Goal: Check status: Check status

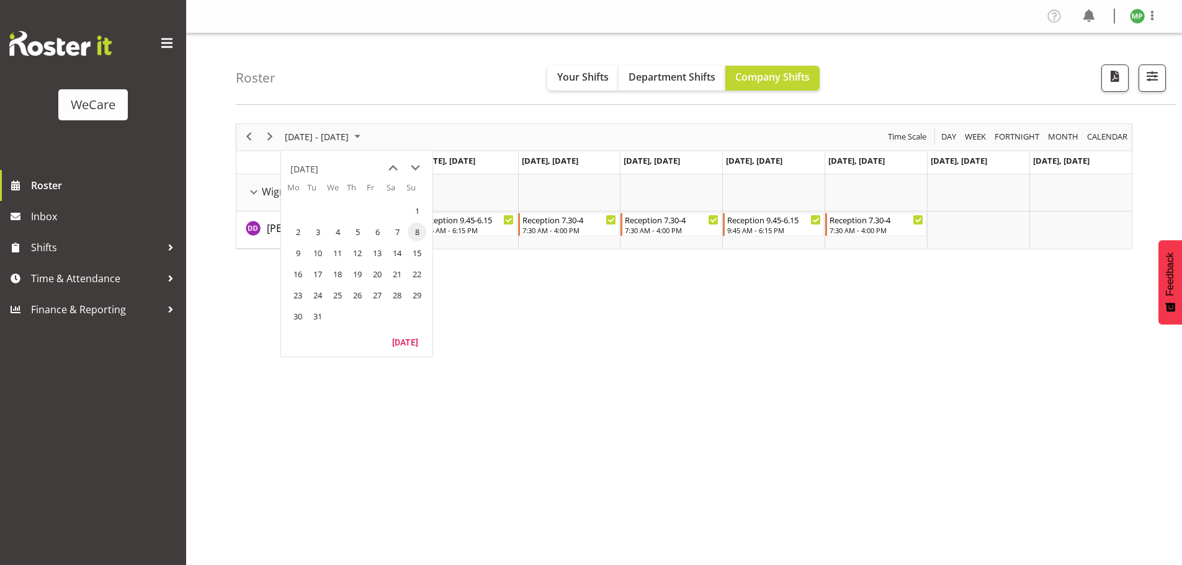
scroll to position [45, 0]
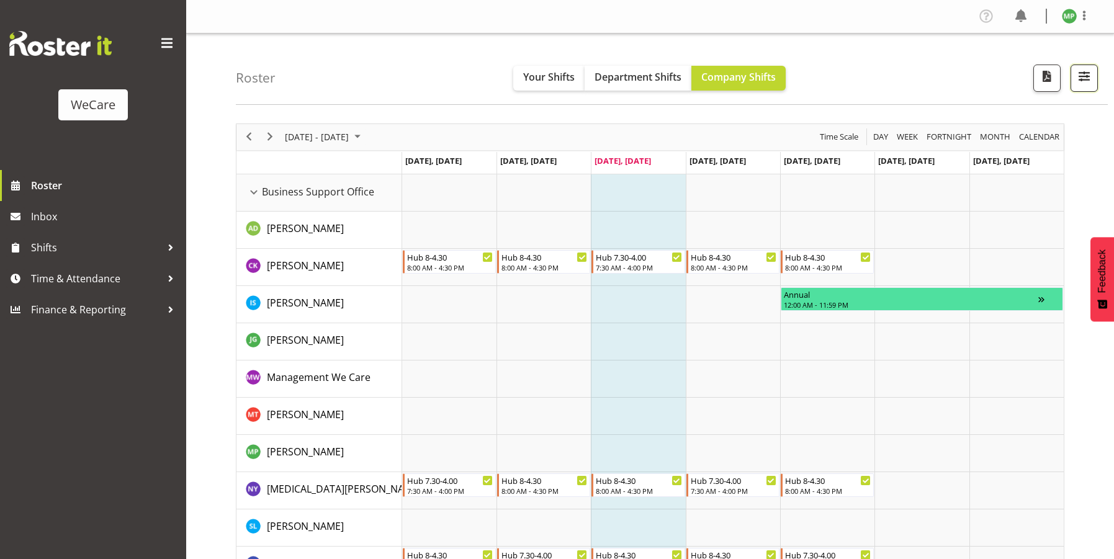
drag, startPoint x: 1095, startPoint y: 83, endPoint x: 1080, endPoint y: 95, distance: 19.0
click at [1094, 83] on button "button" at bounding box center [1084, 78] width 27 height 27
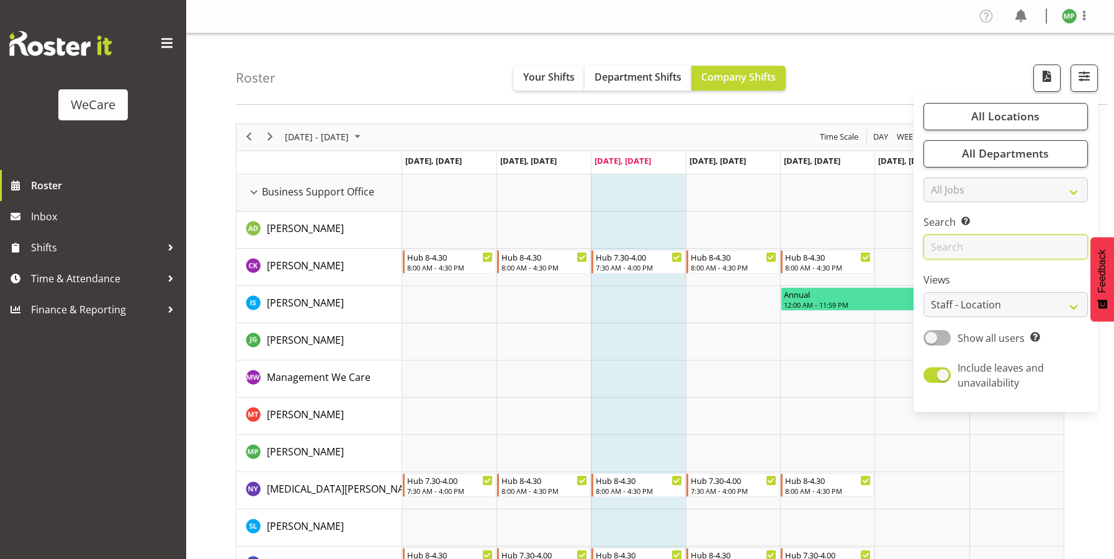
click at [994, 243] on input "text" at bounding box center [1006, 247] width 164 height 25
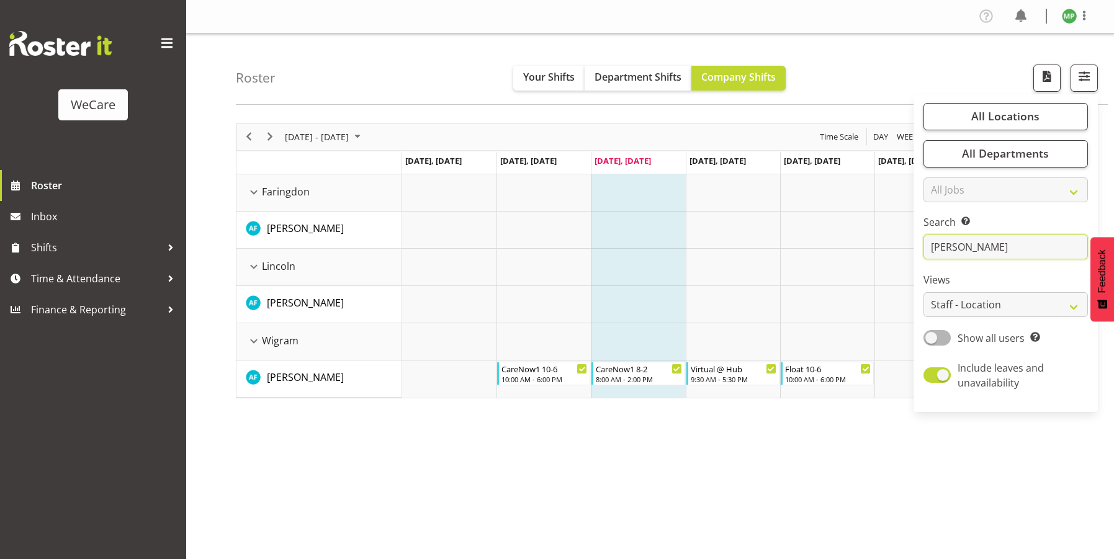
type input "[PERSON_NAME]"
click at [431, 75] on div "Roster Your Shifts Department Shifts Company Shifts All Locations Clear Busines…" at bounding box center [672, 69] width 872 height 71
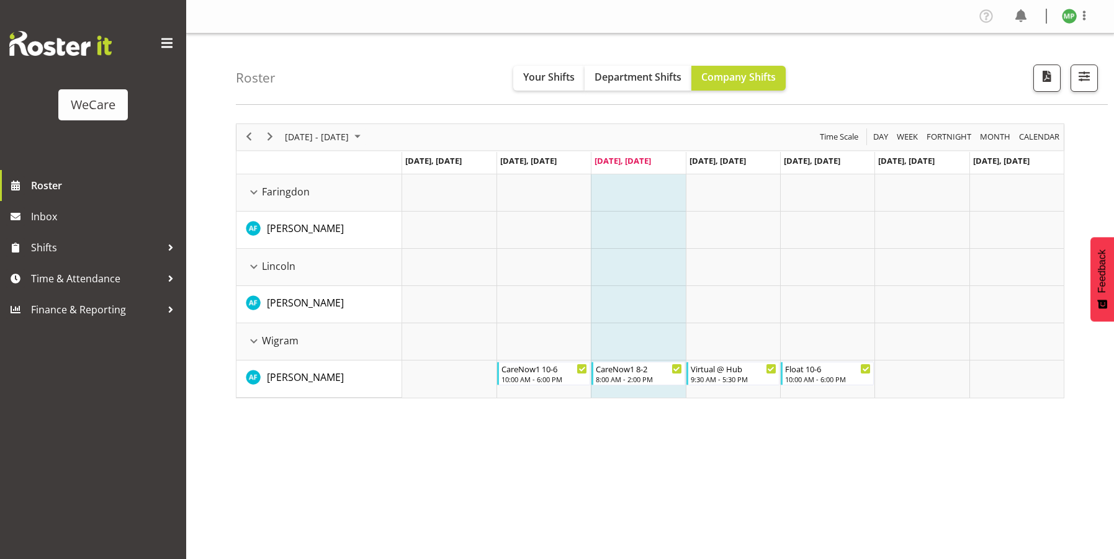
click at [341, 124] on div "[DATE] - [DATE]" at bounding box center [325, 137] width 88 height 26
click at [413, 167] on span "next month" at bounding box center [416, 168] width 22 height 22
click at [299, 231] on span "8" at bounding box center [298, 232] width 19 height 19
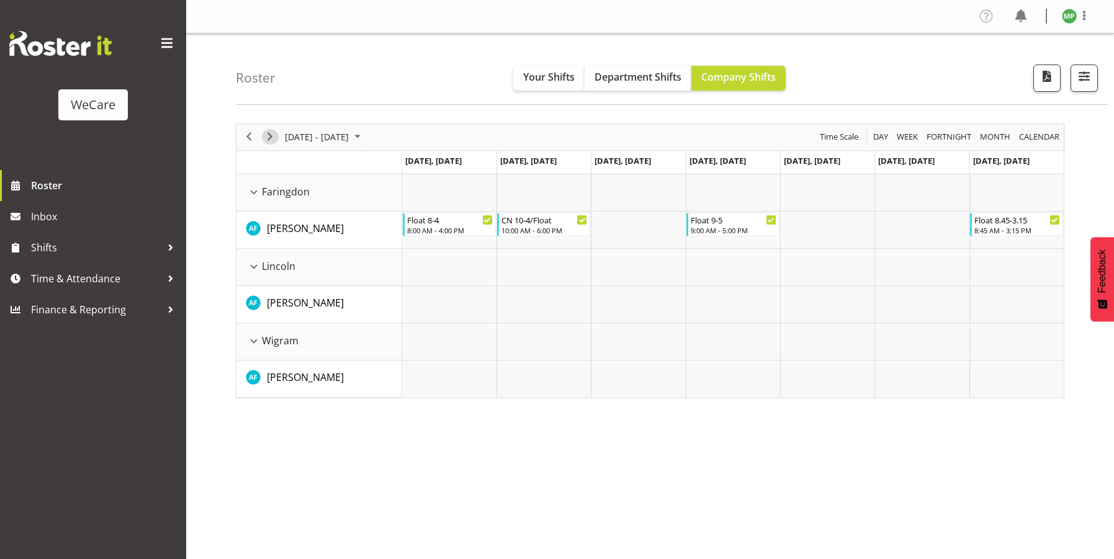
click at [274, 138] on span "Next" at bounding box center [270, 137] width 15 height 16
click at [273, 142] on span "Next" at bounding box center [270, 137] width 15 height 16
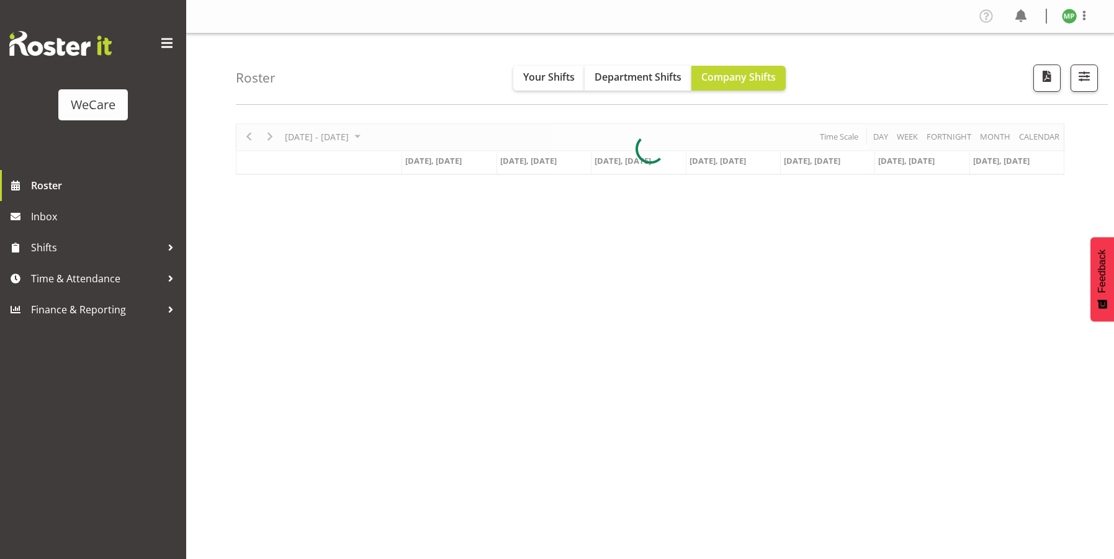
click at [379, 137] on div at bounding box center [650, 150] width 829 height 52
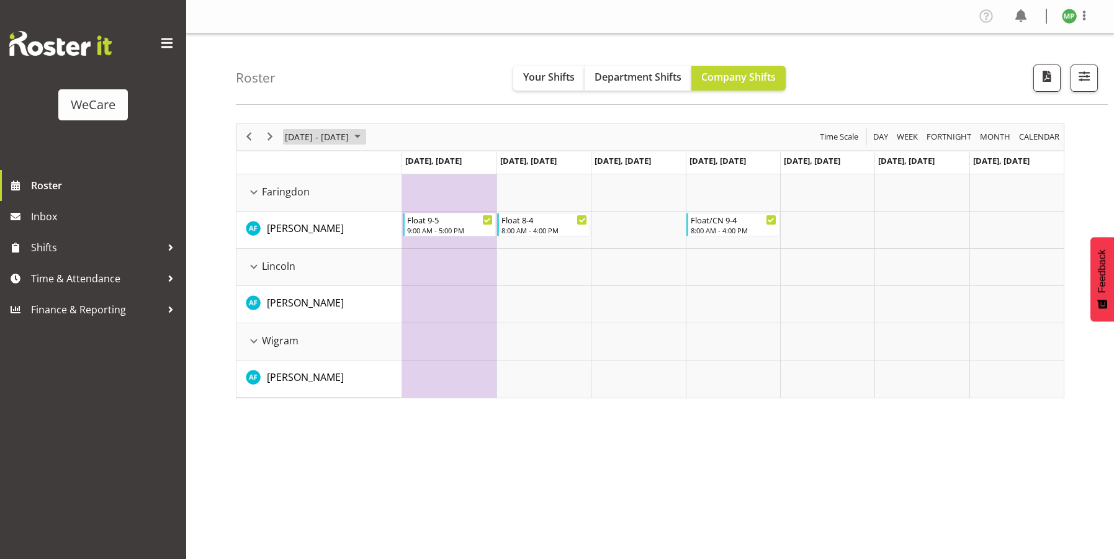
click at [365, 138] on span "September 2025" at bounding box center [357, 137] width 15 height 16
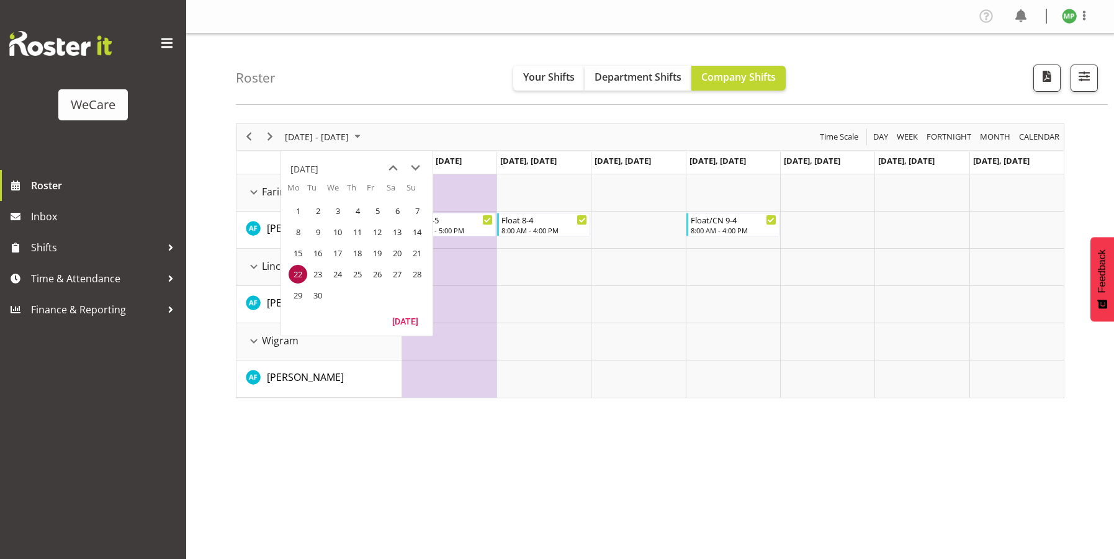
click at [321, 290] on span "30" at bounding box center [317, 295] width 19 height 19
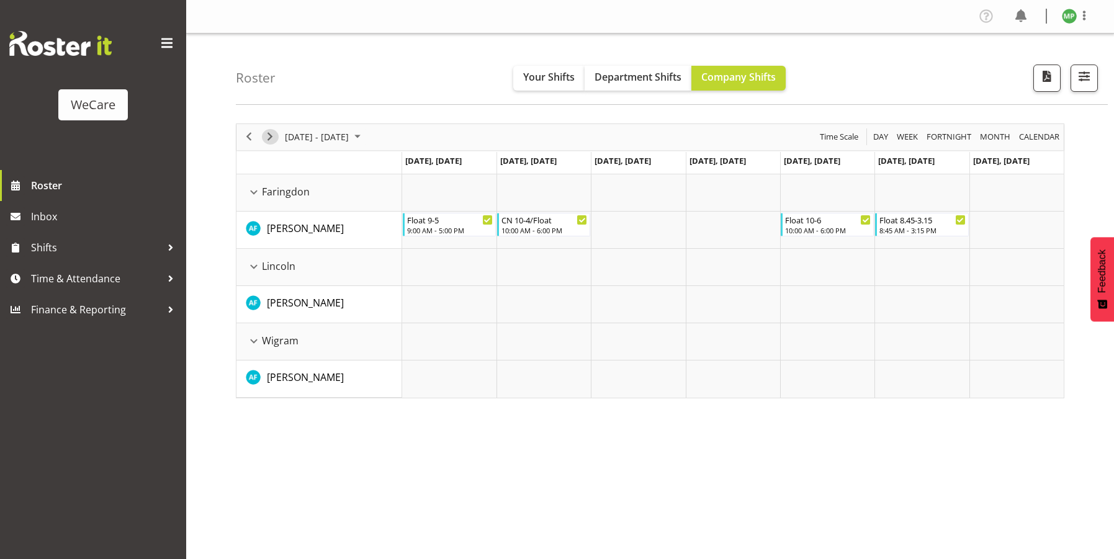
click at [273, 134] on span "Next" at bounding box center [270, 137] width 15 height 16
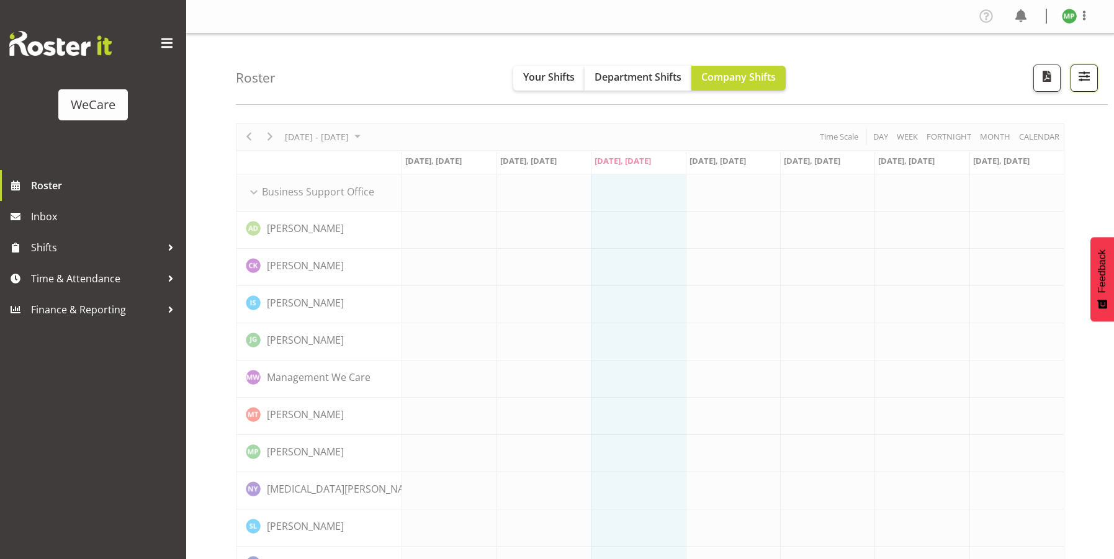
click at [1077, 79] on span "button" at bounding box center [1084, 76] width 16 height 16
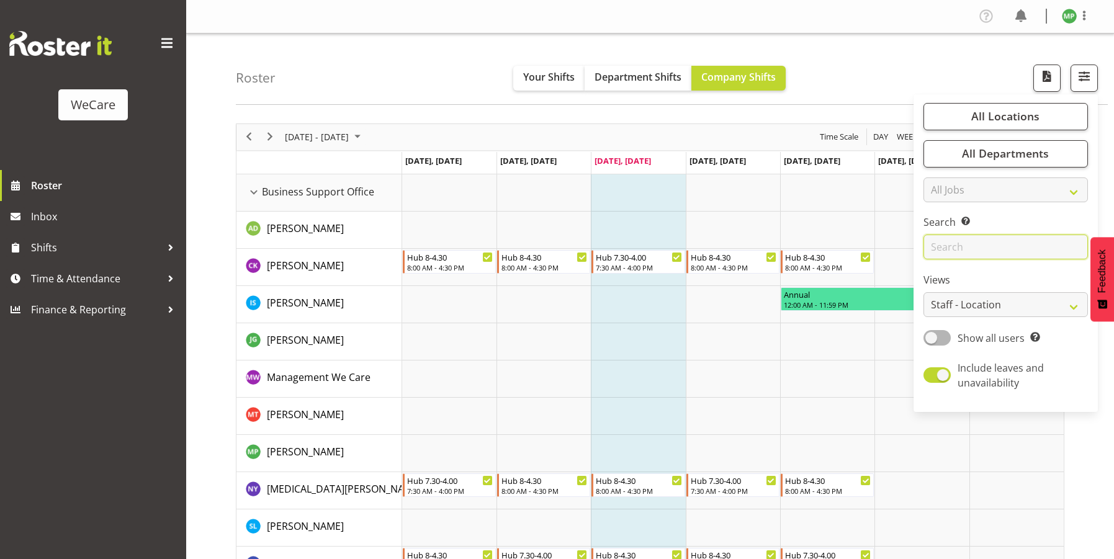
click at [998, 243] on input "text" at bounding box center [1006, 247] width 164 height 25
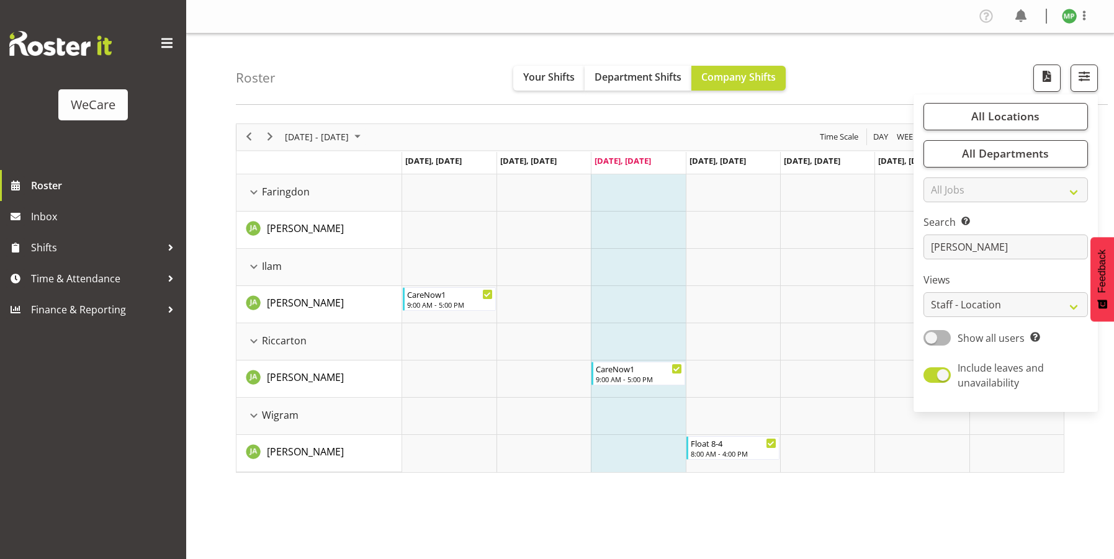
click at [459, 509] on div "August 18 - 24, 2025 Today Day Week Fortnight Month calendar Month Agenda Time …" at bounding box center [675, 362] width 878 height 497
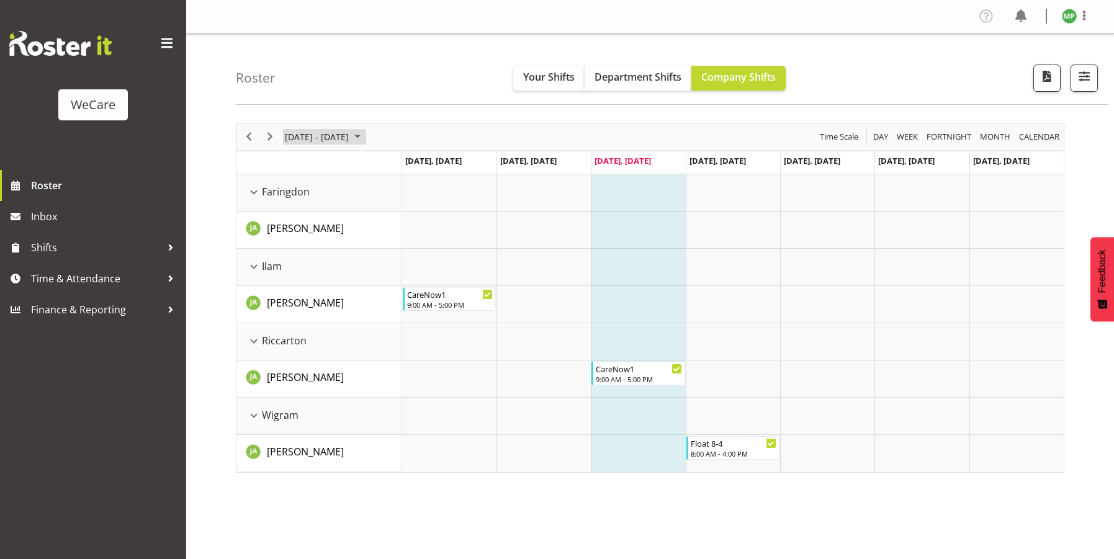
click at [338, 138] on span "[DATE] - [DATE]" at bounding box center [317, 137] width 66 height 16
click at [415, 169] on span "next month" at bounding box center [416, 168] width 22 height 22
click at [297, 234] on span "8" at bounding box center [298, 232] width 19 height 19
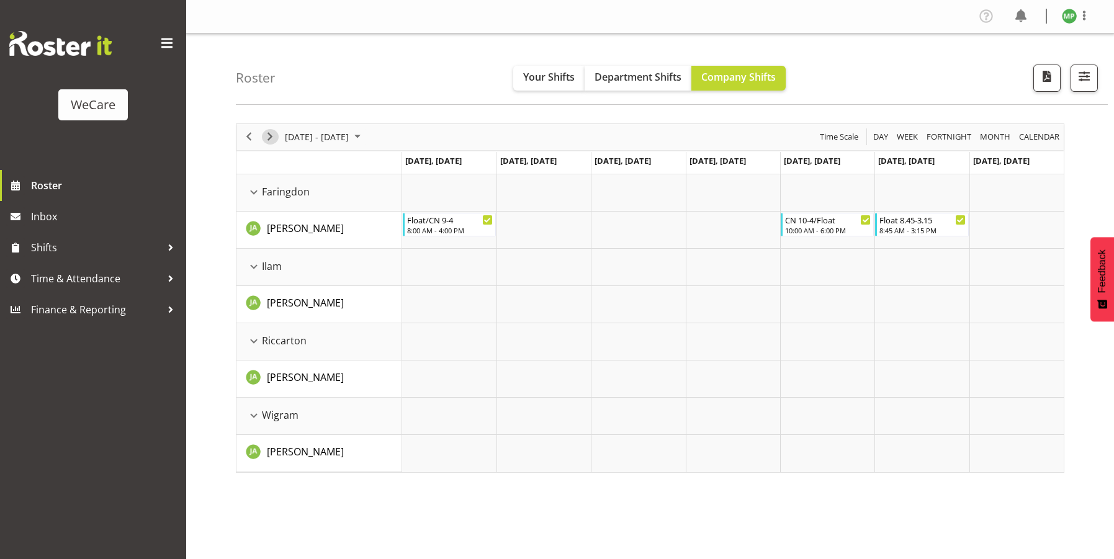
click at [274, 140] on span "Next" at bounding box center [270, 137] width 15 height 16
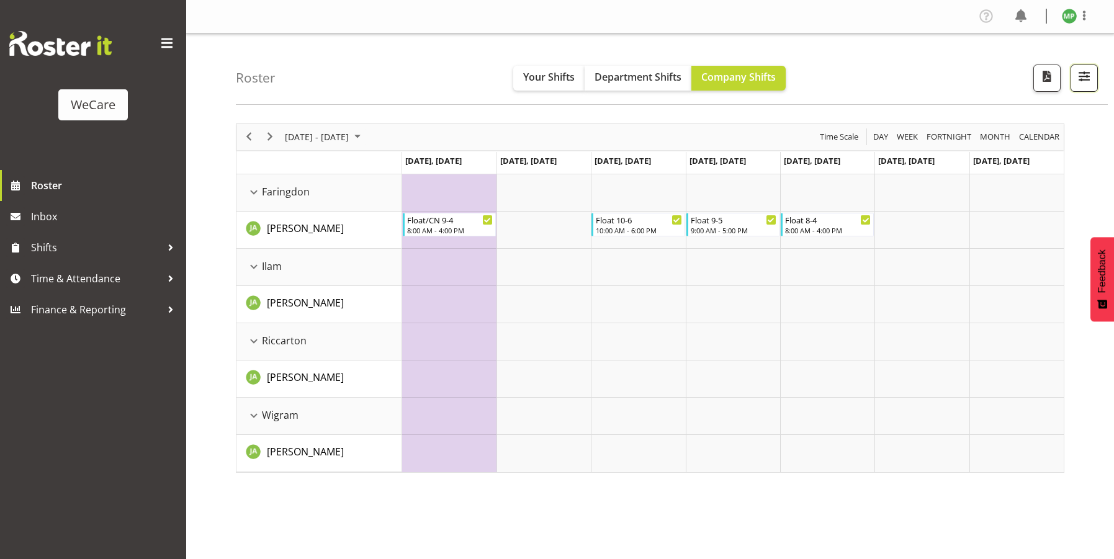
click at [1089, 84] on span "button" at bounding box center [1084, 76] width 16 height 16
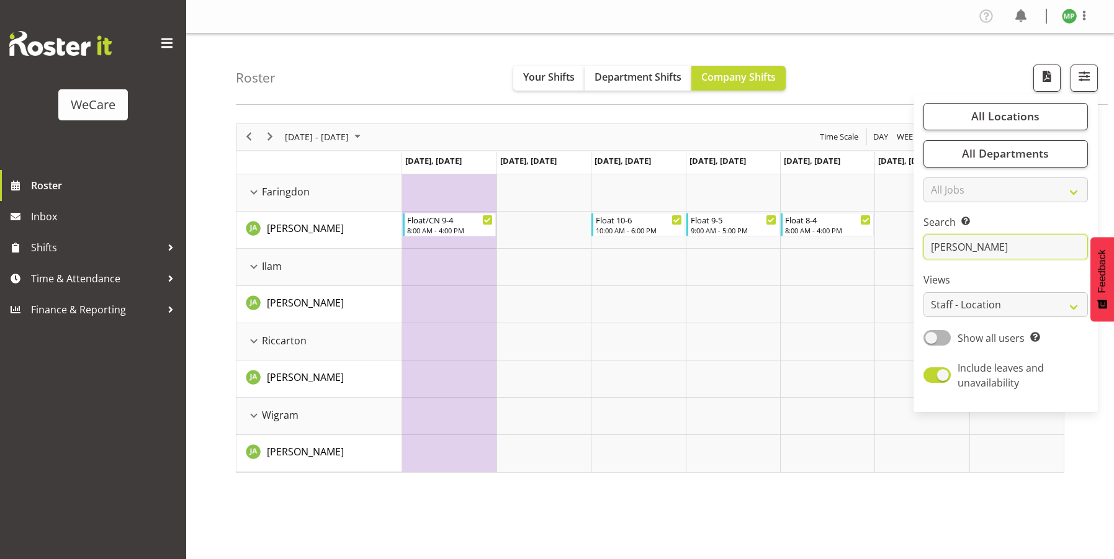
drag, startPoint x: 931, startPoint y: 237, endPoint x: 801, endPoint y: 219, distance: 131.0
click at [839, 222] on div "Roster Your Shifts Department Shifts Company Shifts All Locations Clear Busines…" at bounding box center [650, 322] width 928 height 577
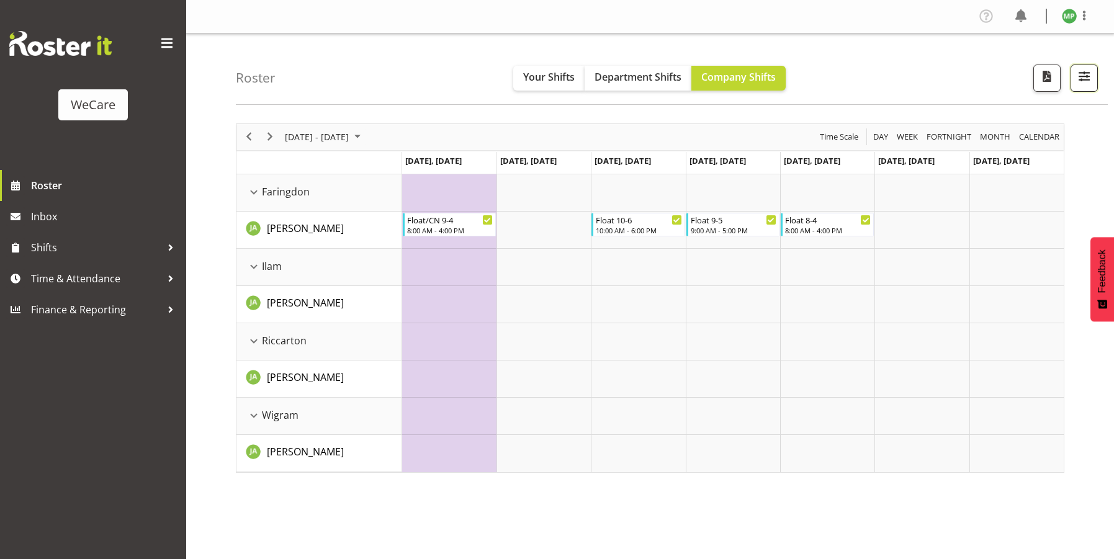
click at [1079, 81] on span "button" at bounding box center [1084, 76] width 16 height 16
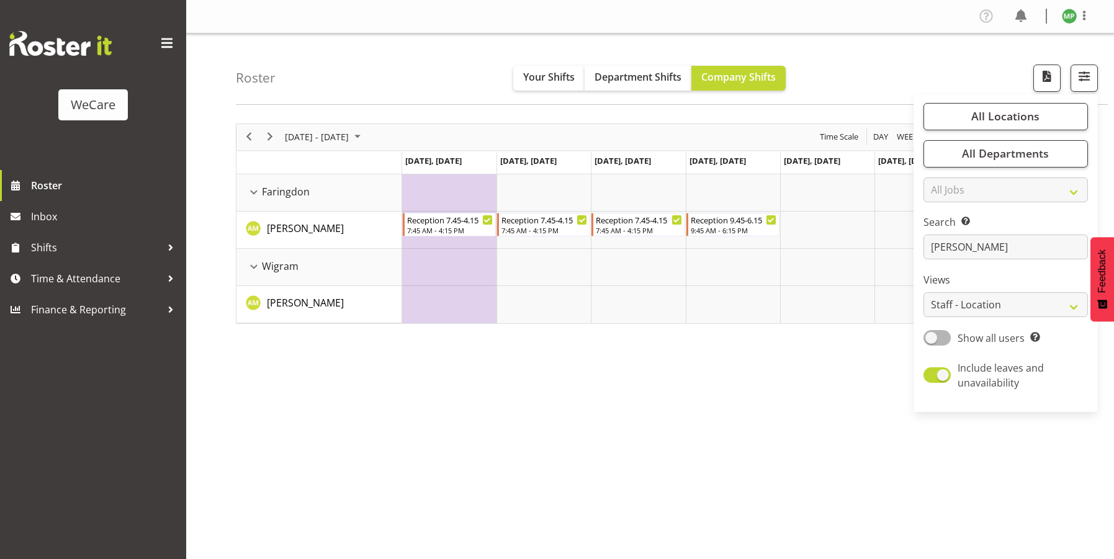
drag, startPoint x: 398, startPoint y: 76, endPoint x: 387, endPoint y: 83, distance: 12.8
click at [398, 76] on div "Roster Your Shifts Department Shifts Company Shifts All Locations Clear Busines…" at bounding box center [672, 69] width 872 height 71
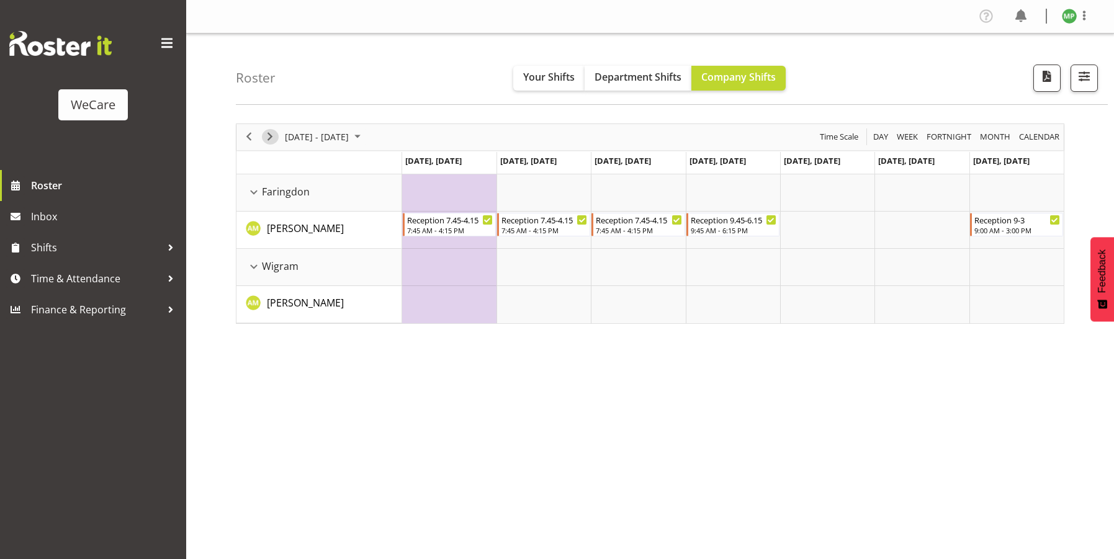
click at [267, 135] on span "Next" at bounding box center [270, 137] width 15 height 16
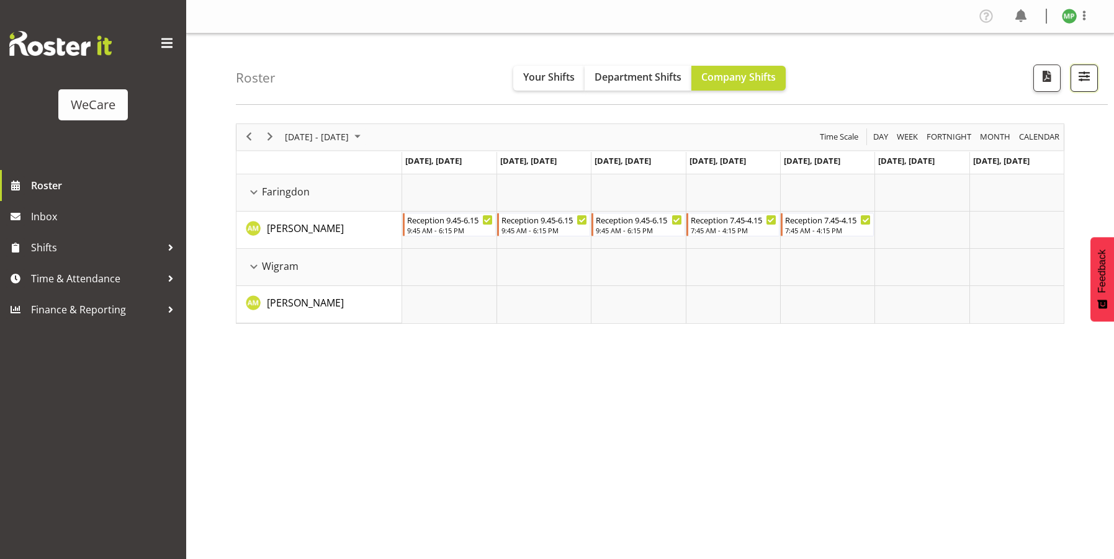
click at [1081, 83] on span "button" at bounding box center [1084, 76] width 16 height 16
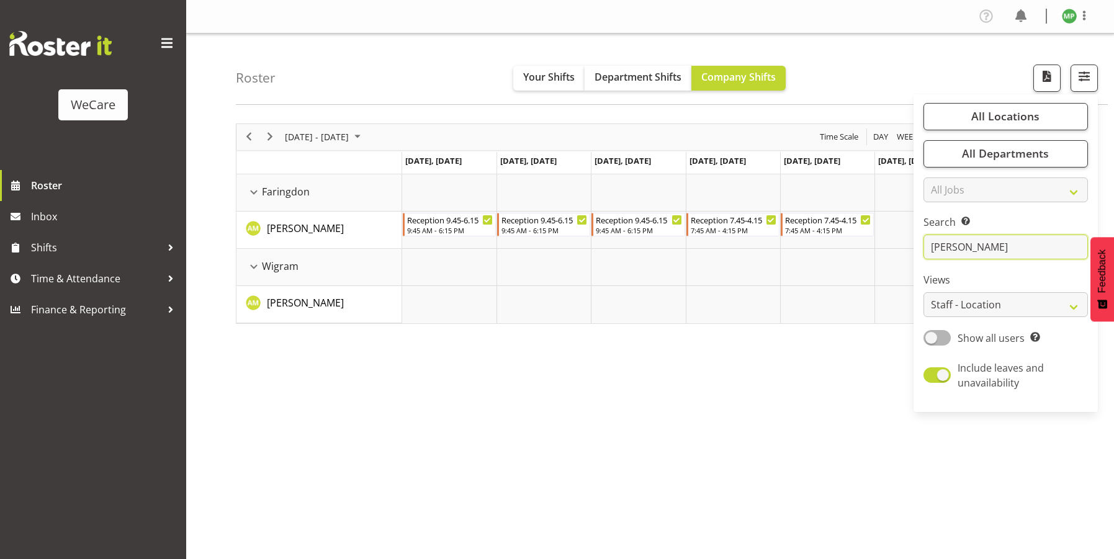
drag, startPoint x: 979, startPoint y: 245, endPoint x: 920, endPoint y: 248, distance: 59.0
click at [920, 248] on div "All Locations Clear Business Support Office Faringdon Ilam Lincoln Riccarton Wi…" at bounding box center [1006, 253] width 184 height 308
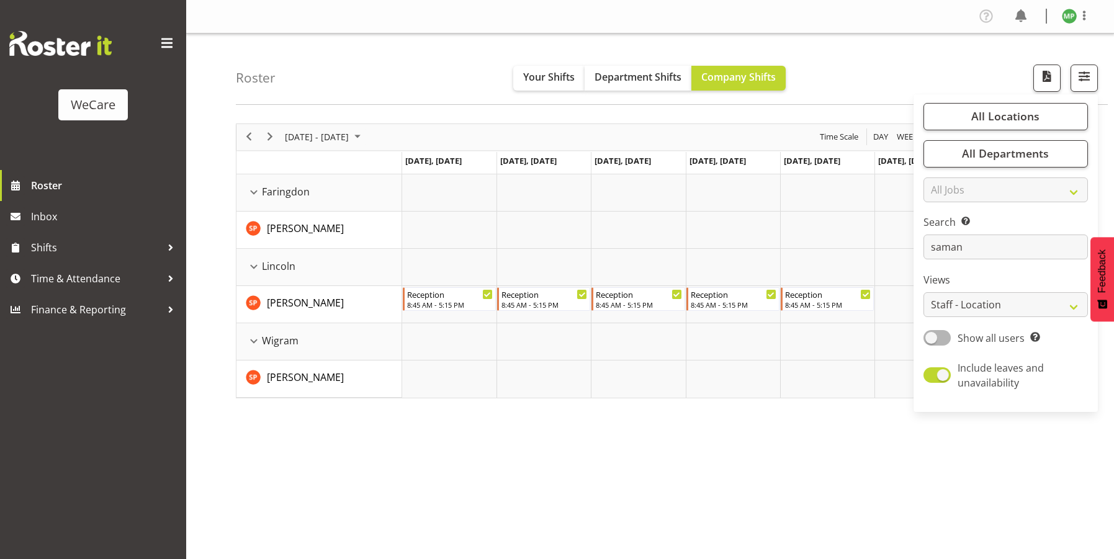
click at [464, 70] on div "Roster Your Shifts Department Shifts Company Shifts All Locations Clear Busines…" at bounding box center [672, 69] width 872 height 71
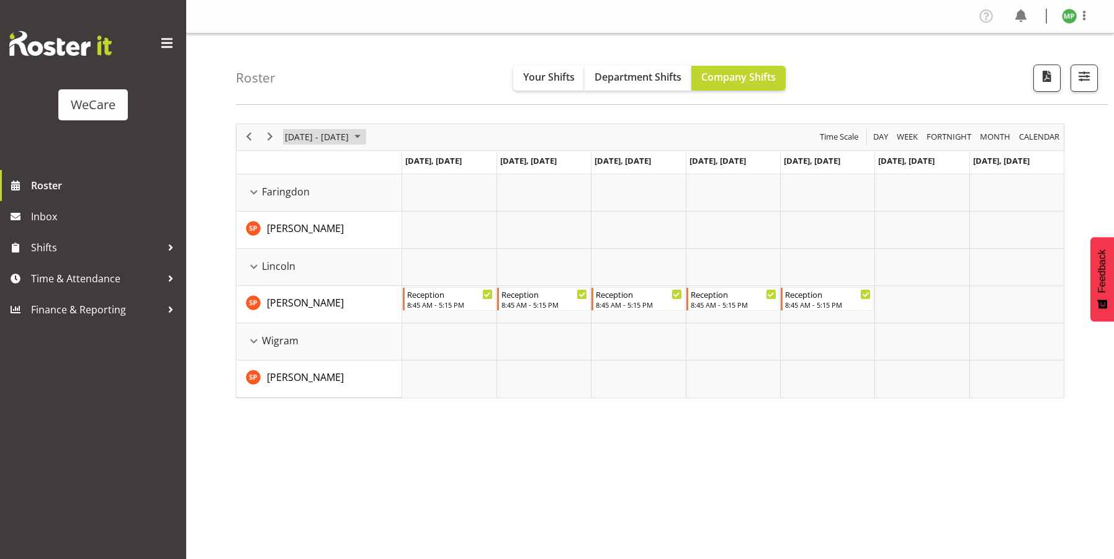
click at [350, 129] on span "[DATE] - [DATE]" at bounding box center [317, 137] width 66 height 16
click at [305, 272] on span "22" at bounding box center [298, 274] width 19 height 19
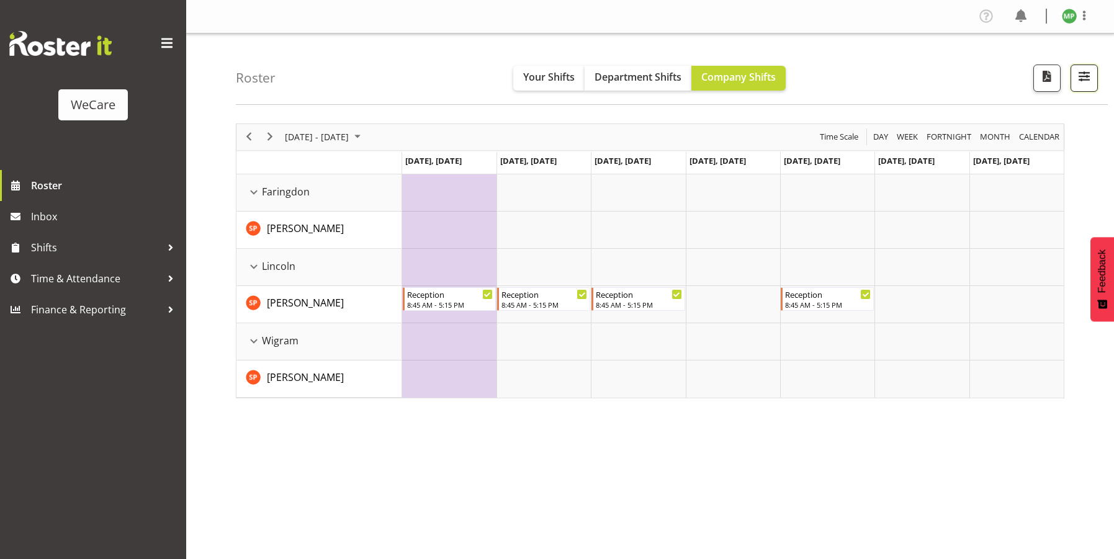
click at [1087, 69] on span "button" at bounding box center [1084, 76] width 16 height 16
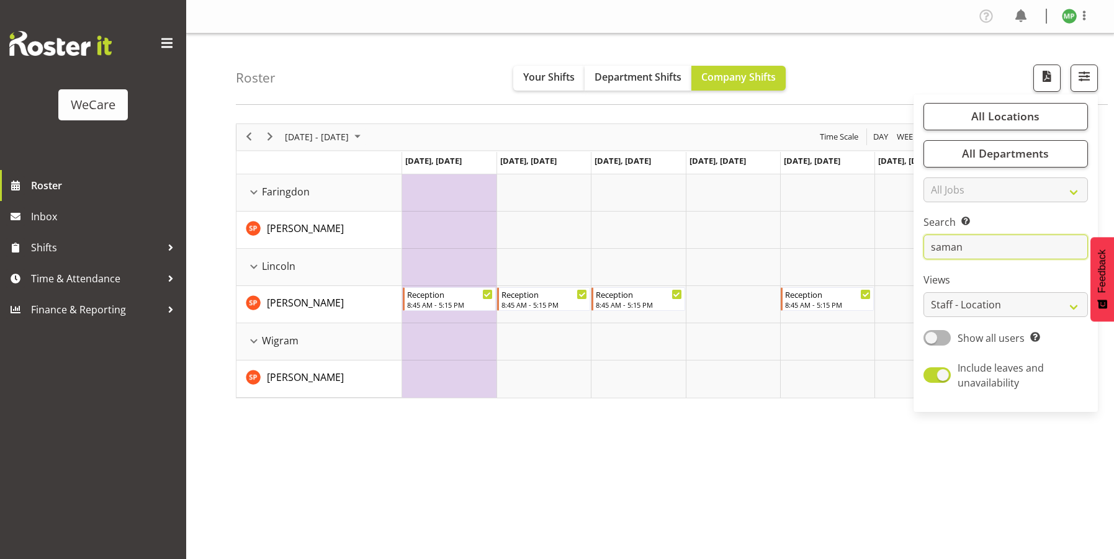
drag, startPoint x: 984, startPoint y: 249, endPoint x: 945, endPoint y: 249, distance: 39.1
click at [945, 249] on input "saman" at bounding box center [1006, 247] width 164 height 25
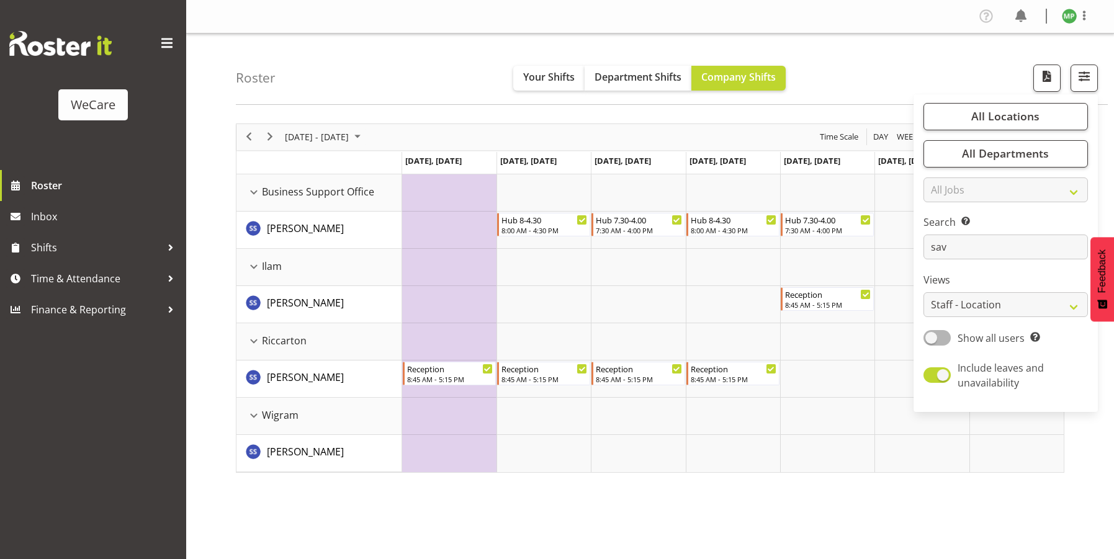
click at [560, 503] on div "September 22 - 28, 2025 Today Day Week Fortnight Month calendar Month Agenda Ti…" at bounding box center [675, 362] width 878 height 497
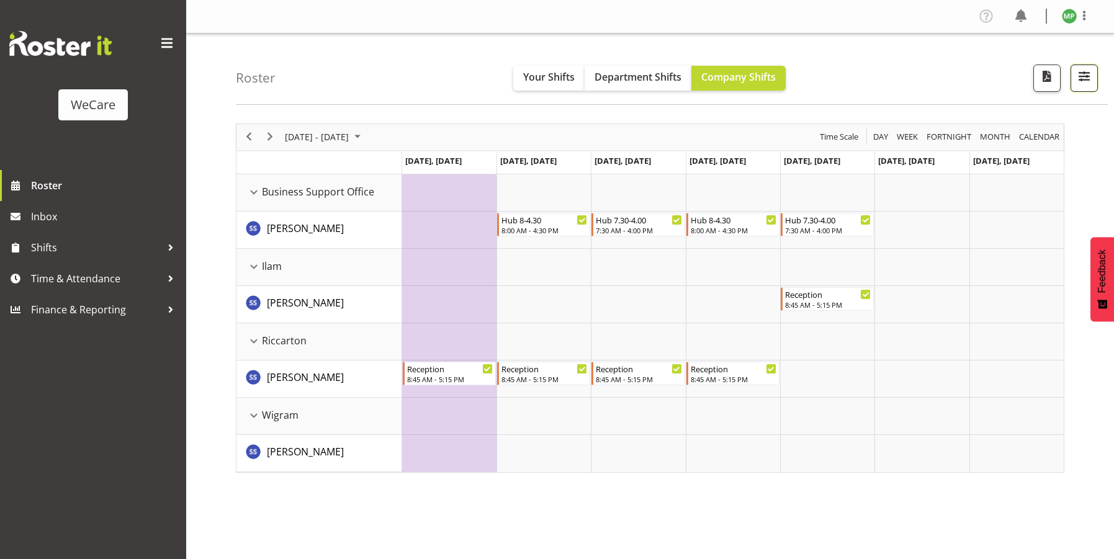
click at [1081, 83] on span "button" at bounding box center [1084, 76] width 16 height 16
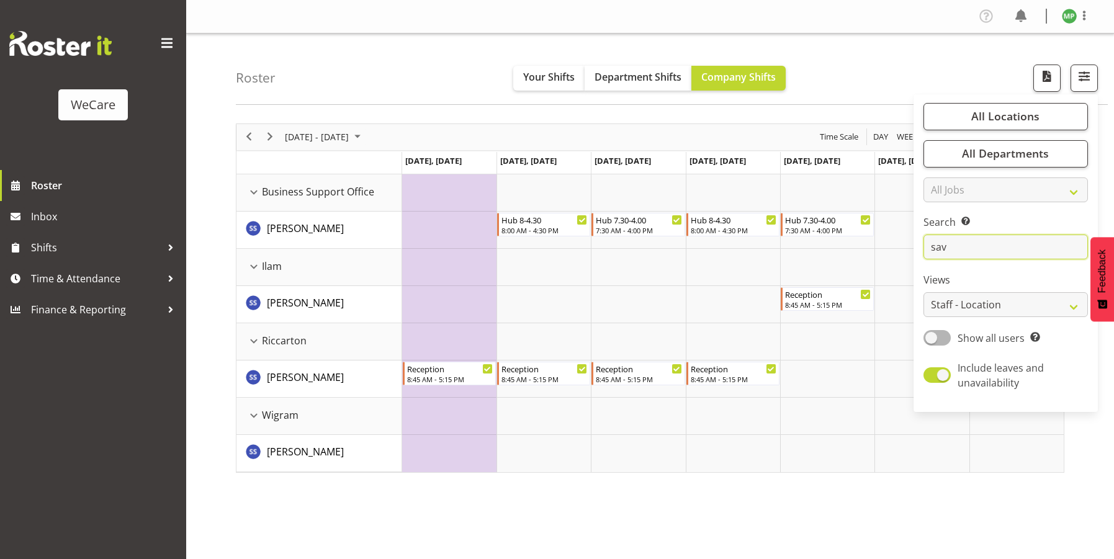
drag, startPoint x: 955, startPoint y: 247, endPoint x: 873, endPoint y: 249, distance: 82.6
click at [878, 250] on div "Roster Your Shifts Department Shifts Company Shifts All Locations Clear Busines…" at bounding box center [650, 322] width 928 height 577
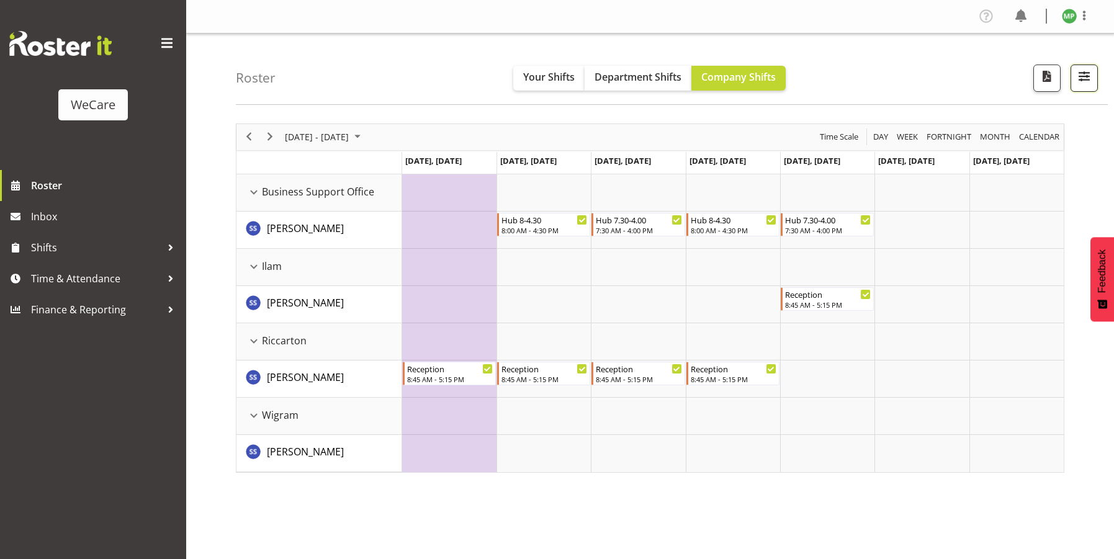
click at [1079, 75] on span "button" at bounding box center [1084, 76] width 16 height 16
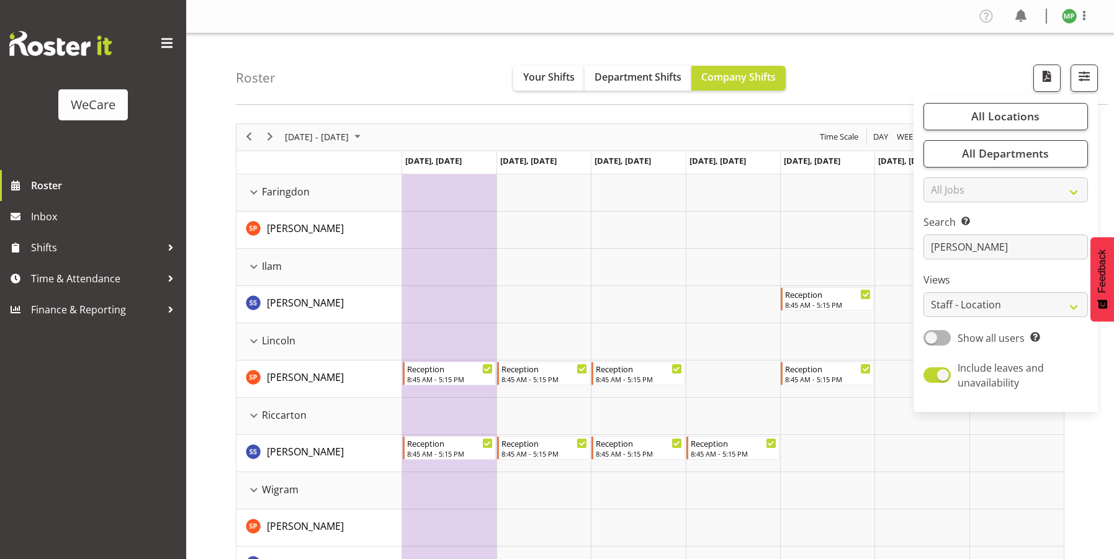
drag, startPoint x: 387, startPoint y: 94, endPoint x: 375, endPoint y: 125, distance: 32.4
click at [387, 94] on div "Roster Your Shifts Department Shifts Company Shifts All Locations Clear Busines…" at bounding box center [672, 69] width 872 height 71
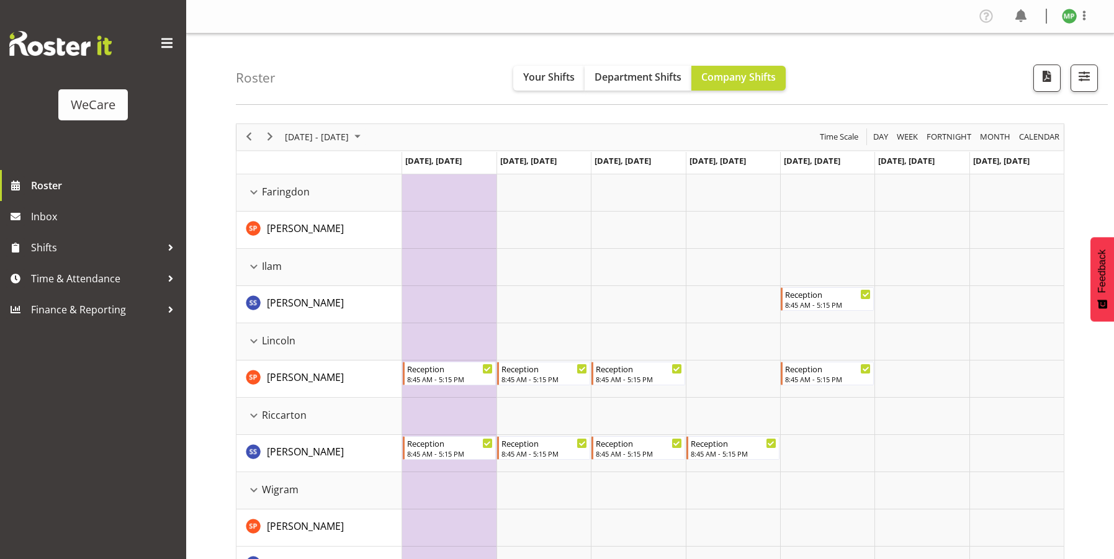
click at [858, 58] on div "Roster Your Shifts Department Shifts Company Shifts All Locations Clear Busines…" at bounding box center [672, 69] width 872 height 71
click at [275, 140] on span "Next" at bounding box center [270, 137] width 15 height 16
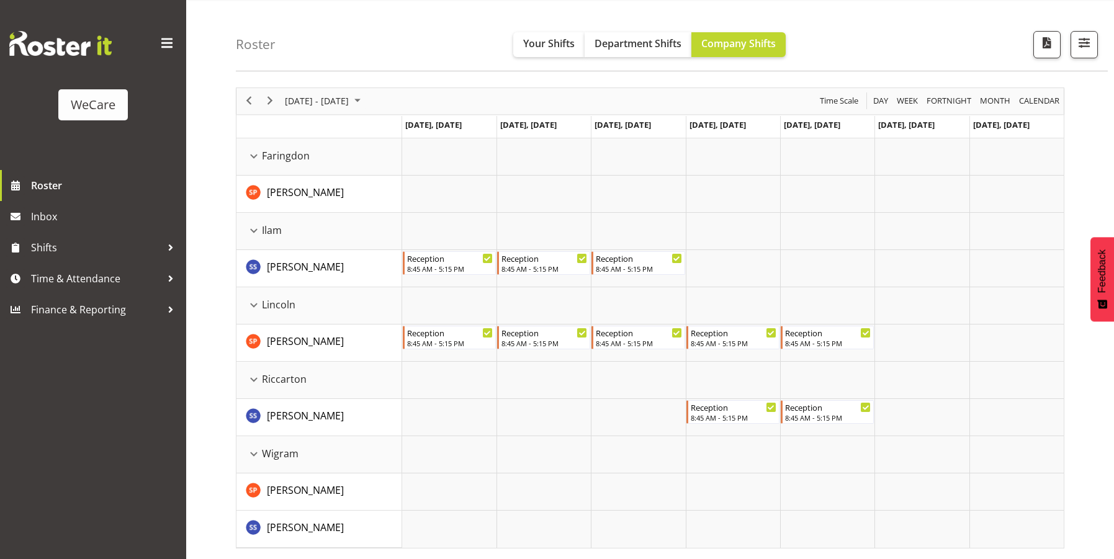
scroll to position [52, 0]
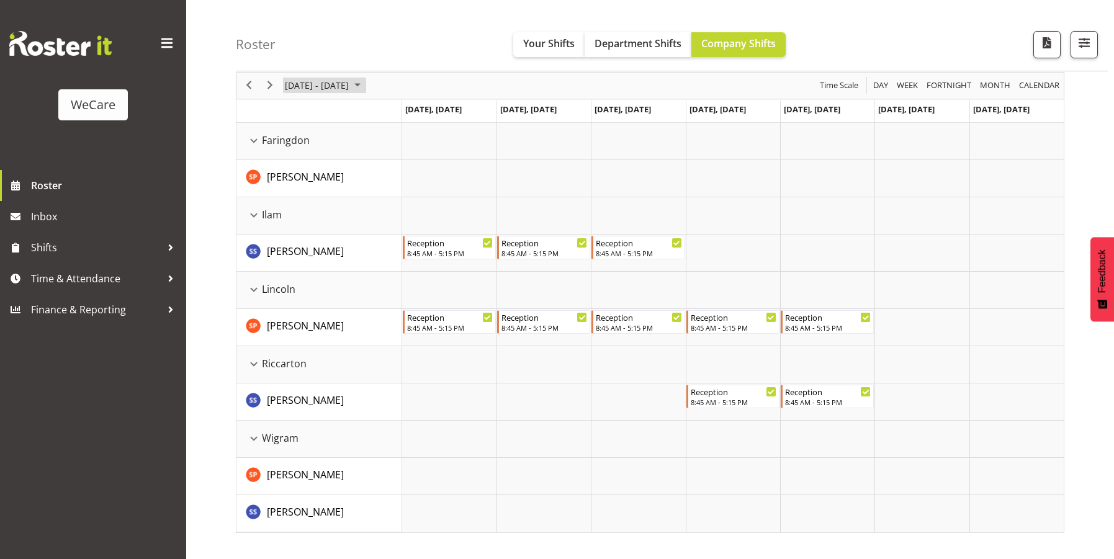
click at [350, 79] on span "[DATE] - [DATE]" at bounding box center [317, 86] width 66 height 16
click at [403, 27] on div "Roster Your Shifts Department Shifts Company Shifts All Locations Clear Busines…" at bounding box center [672, 35] width 872 height 71
click at [350, 78] on span "[DATE] - [DATE]" at bounding box center [317, 86] width 66 height 16
click at [305, 175] on span "8" at bounding box center [298, 180] width 19 height 19
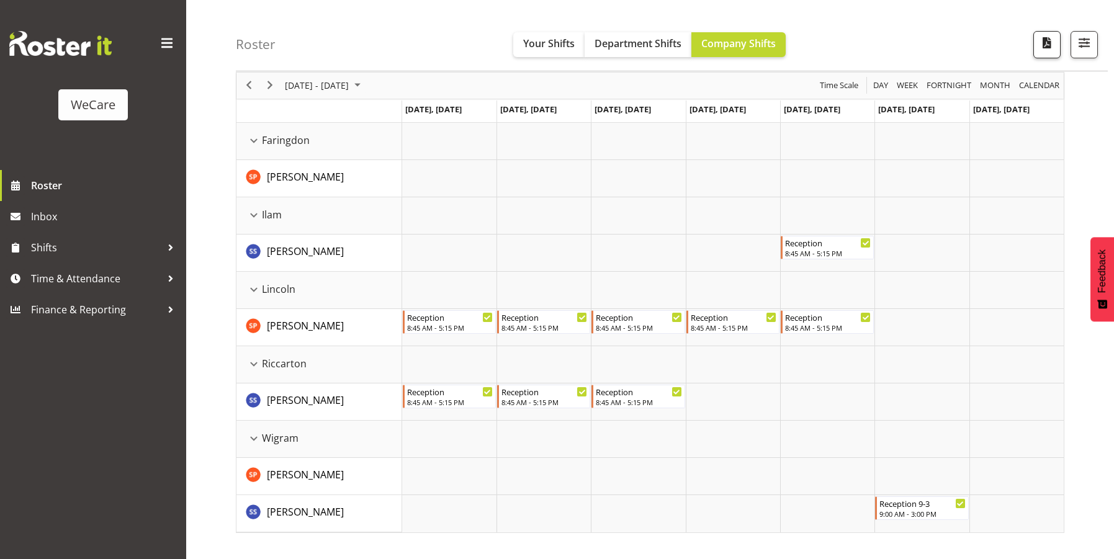
drag, startPoint x: 1040, startPoint y: 30, endPoint x: 1056, endPoint y: 32, distance: 16.9
click at [1046, 30] on div "Roster Your Shifts Department Shifts Company Shifts All Locations Clear Busines…" at bounding box center [672, 35] width 872 height 71
click at [1085, 46] on span "button" at bounding box center [1084, 43] width 16 height 16
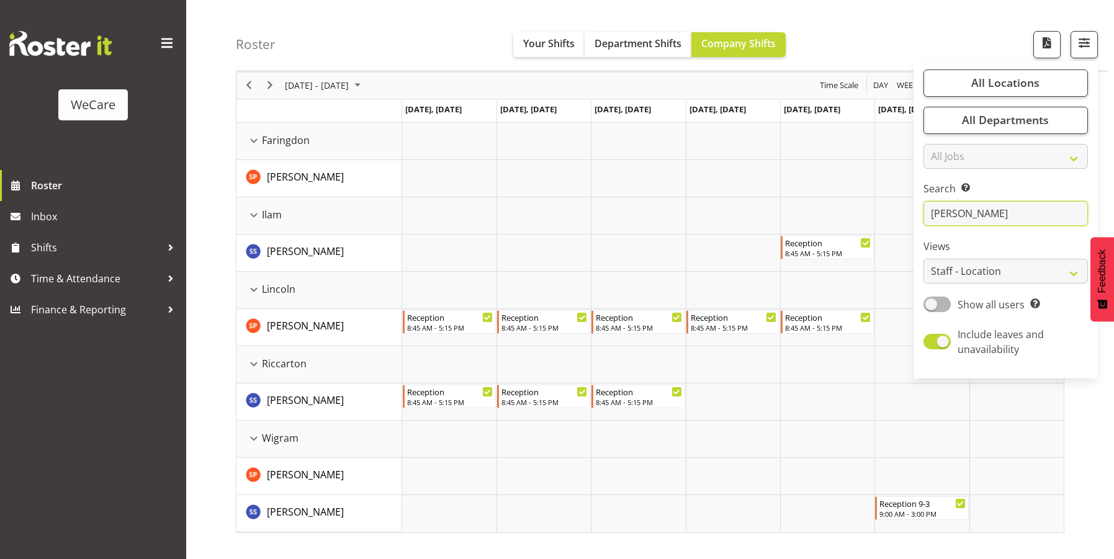
drag, startPoint x: 991, startPoint y: 213, endPoint x: 896, endPoint y: 223, distance: 94.9
click at [897, 223] on div "Roster Your Shifts Department Shifts Company Shifts All Locations Clear Busines…" at bounding box center [650, 270] width 928 height 577
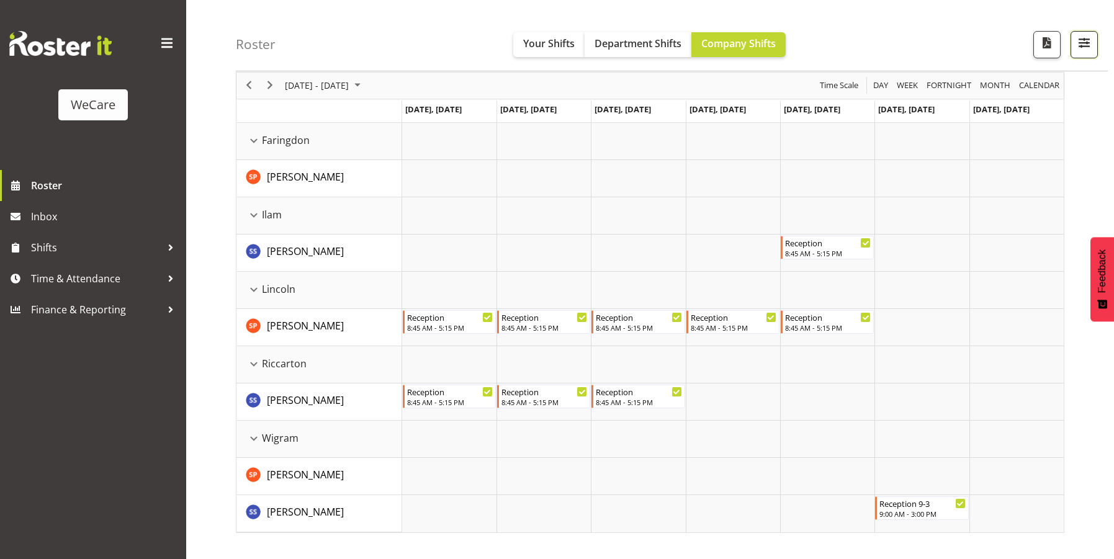
click at [1094, 43] on button "button" at bounding box center [1084, 44] width 27 height 27
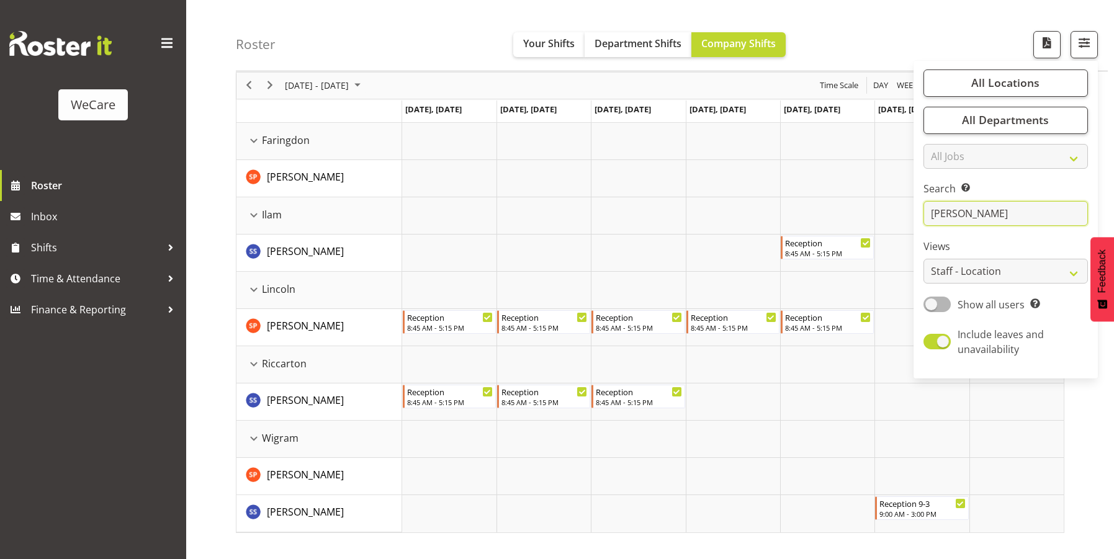
click at [982, 215] on input "sam" at bounding box center [1006, 214] width 164 height 25
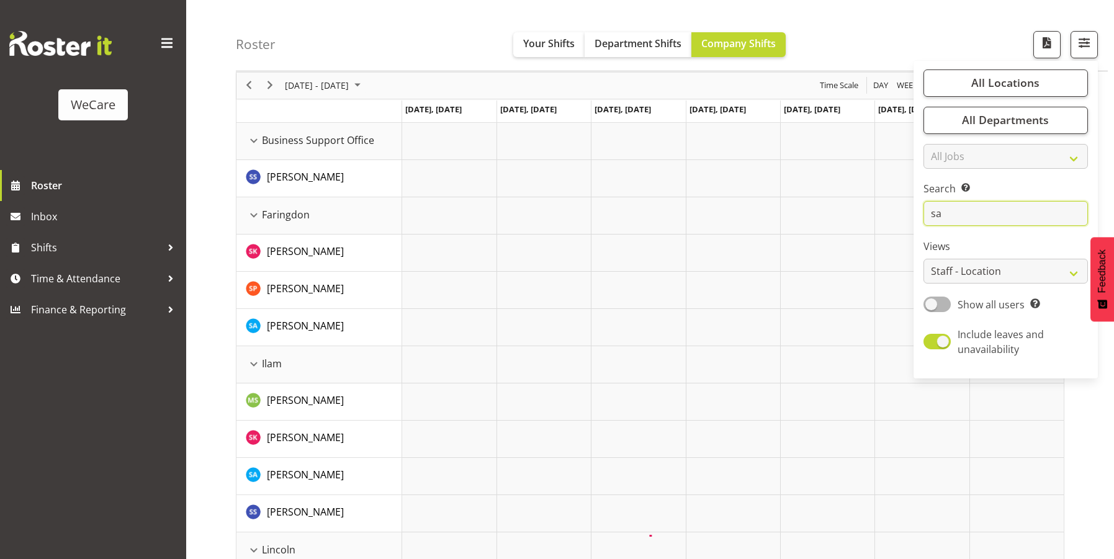
type input "s"
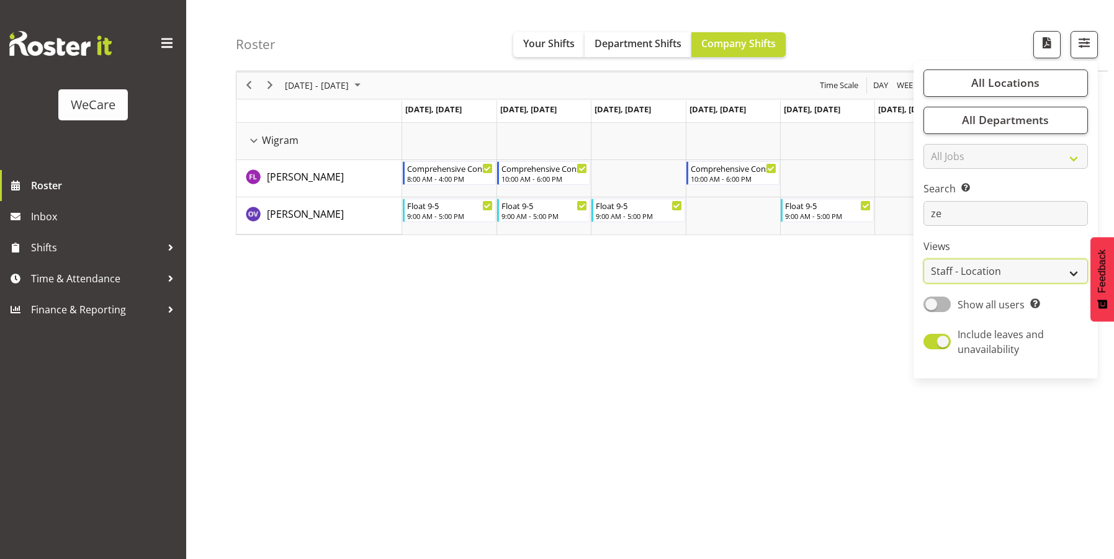
click at [948, 275] on select "Staff Role Shift - Horizontal Shift - Vertical Staff - Location" at bounding box center [1006, 271] width 164 height 25
click at [984, 270] on select "Staff Role Shift - Horizontal Shift - Vertical Staff - Location" at bounding box center [1006, 271] width 164 height 25
click at [951, 214] on input "ze" at bounding box center [1006, 214] width 164 height 25
type input "z"
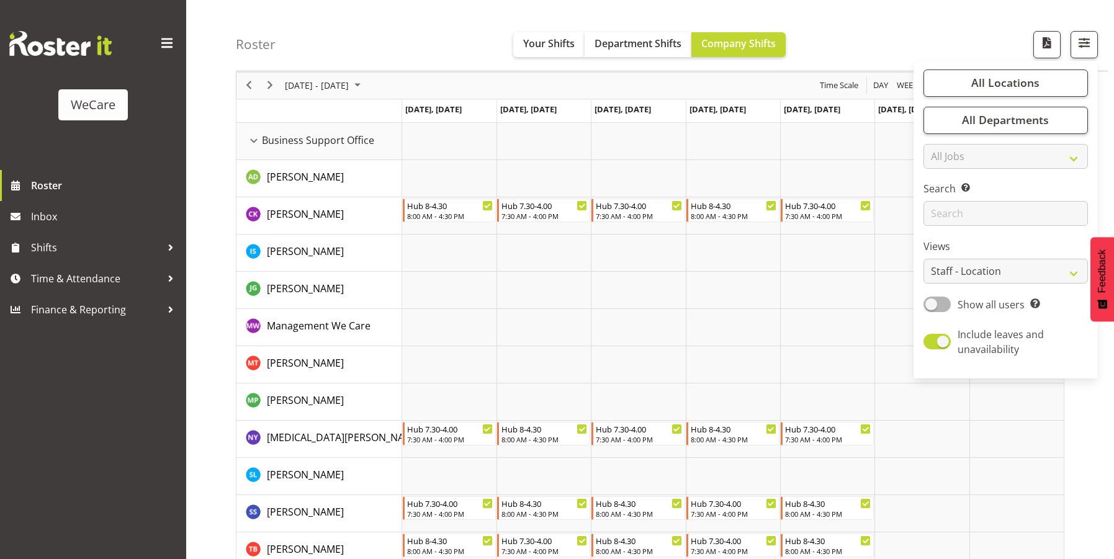
click at [379, 58] on div "Roster Your Shifts Department Shifts Company Shifts All Locations Clear Busines…" at bounding box center [672, 35] width 872 height 71
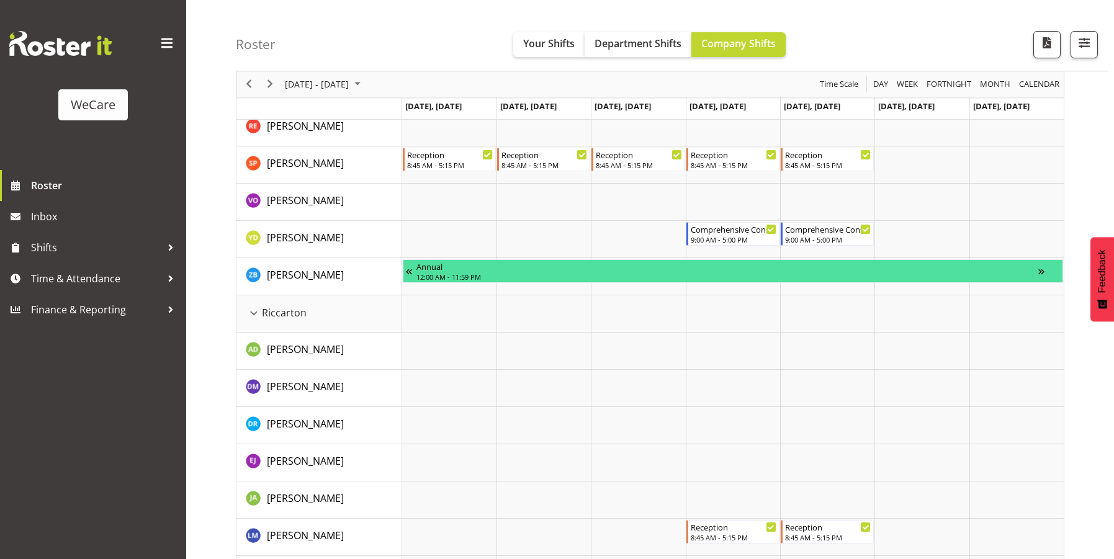
scroll to position [2596, 0]
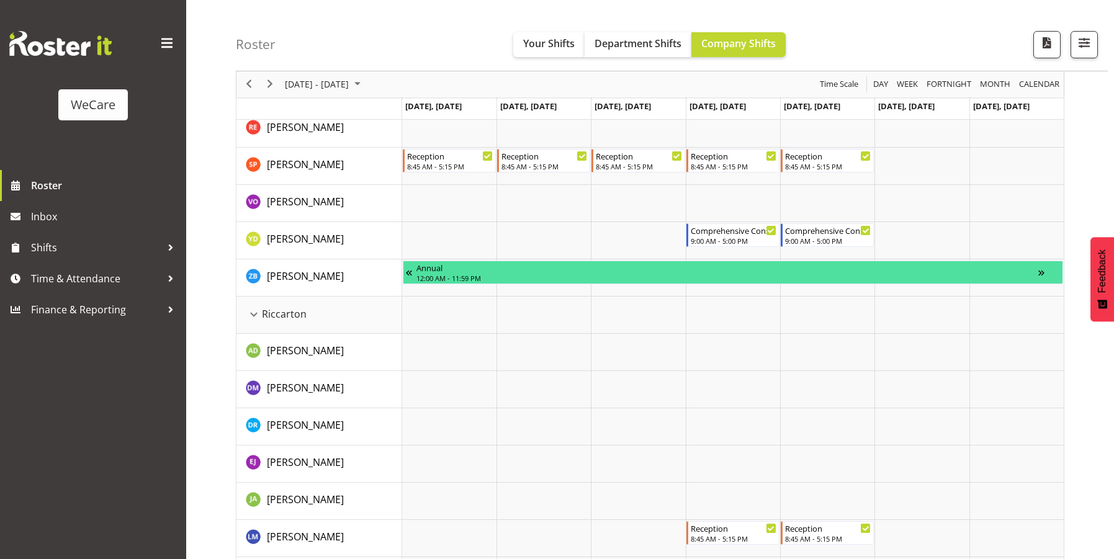
click at [447, 44] on div "Roster Your Shifts Department Shifts Company Shifts All Locations Clear Busines…" at bounding box center [672, 35] width 872 height 71
click at [268, 81] on span "Next" at bounding box center [270, 85] width 15 height 16
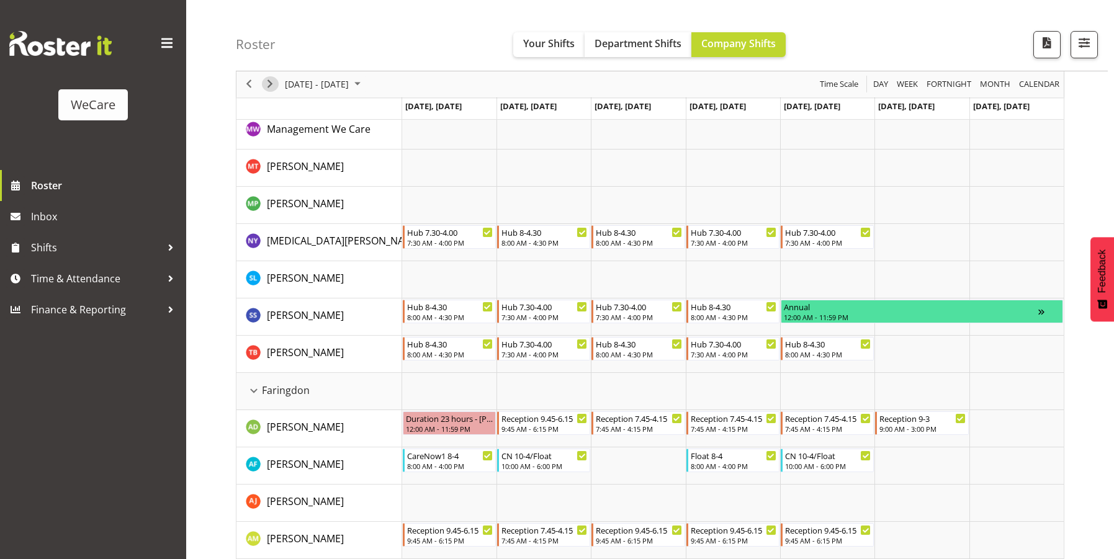
click at [272, 88] on span "Next" at bounding box center [270, 85] width 15 height 16
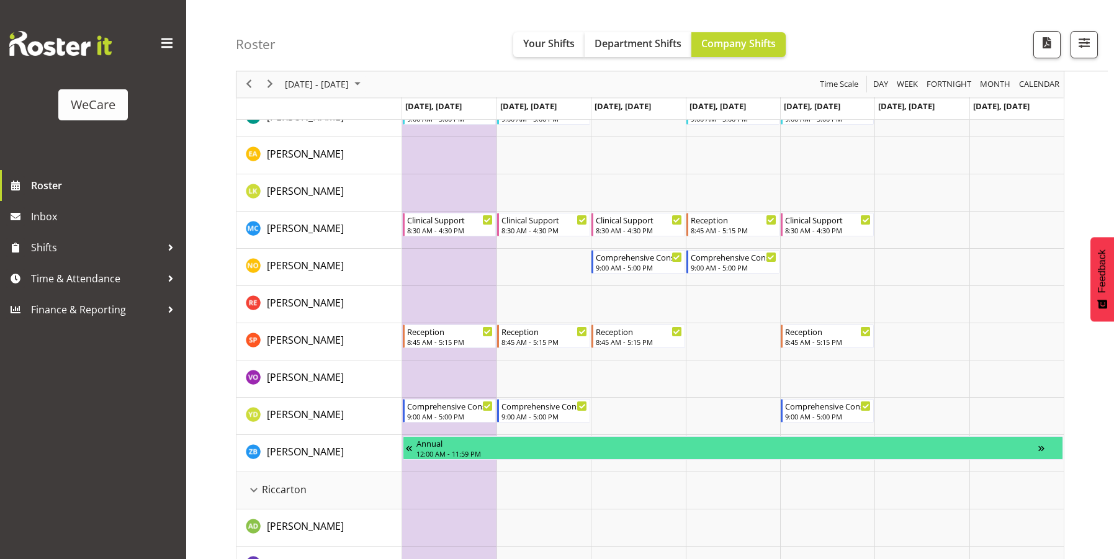
scroll to position [2607, 0]
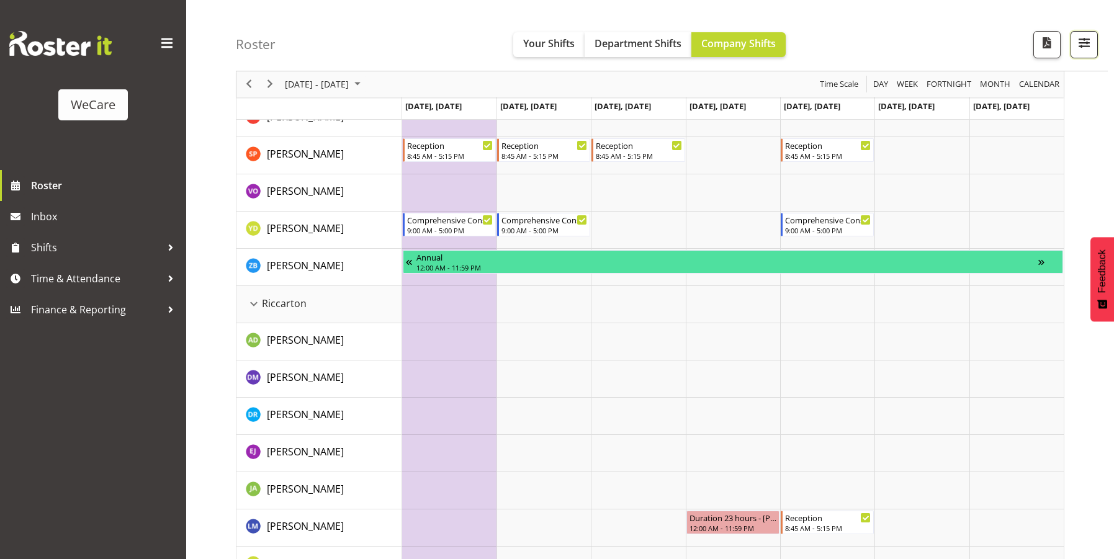
click at [1077, 43] on span "button" at bounding box center [1084, 43] width 16 height 16
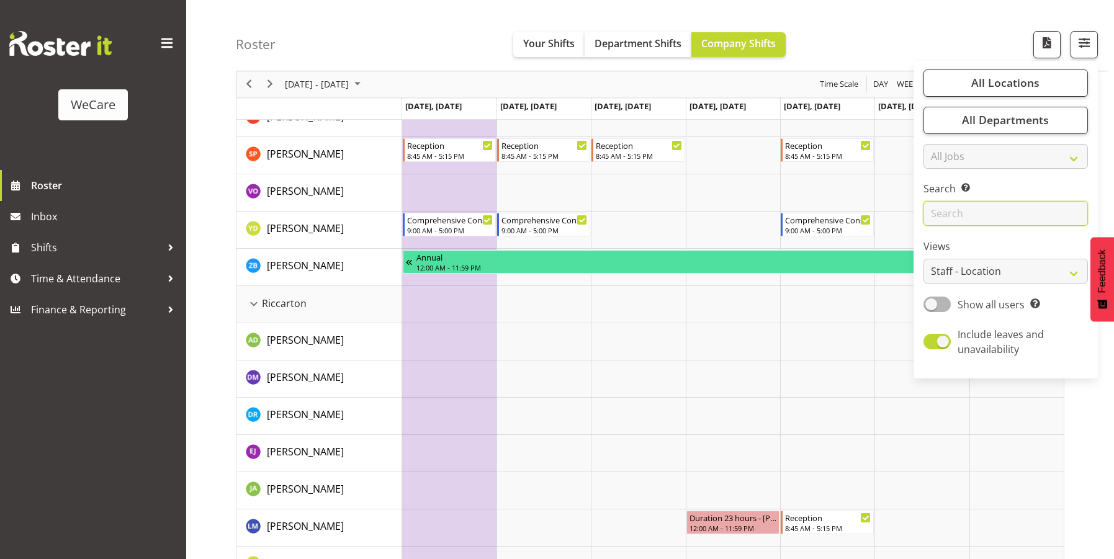
drag, startPoint x: 968, startPoint y: 217, endPoint x: 960, endPoint y: 218, distance: 8.2
click at [968, 217] on input "text" at bounding box center [1006, 214] width 164 height 25
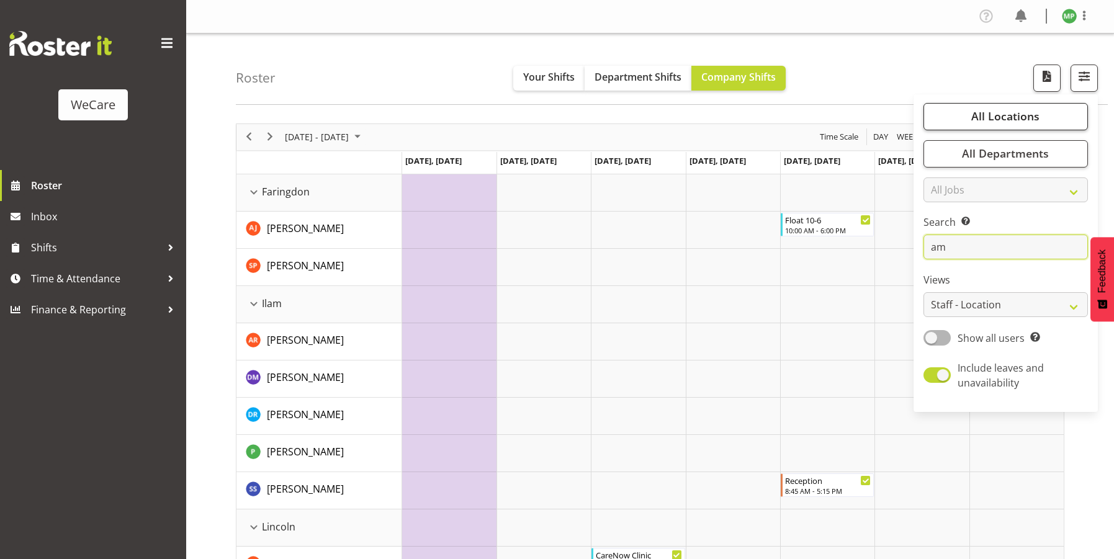
type input "a"
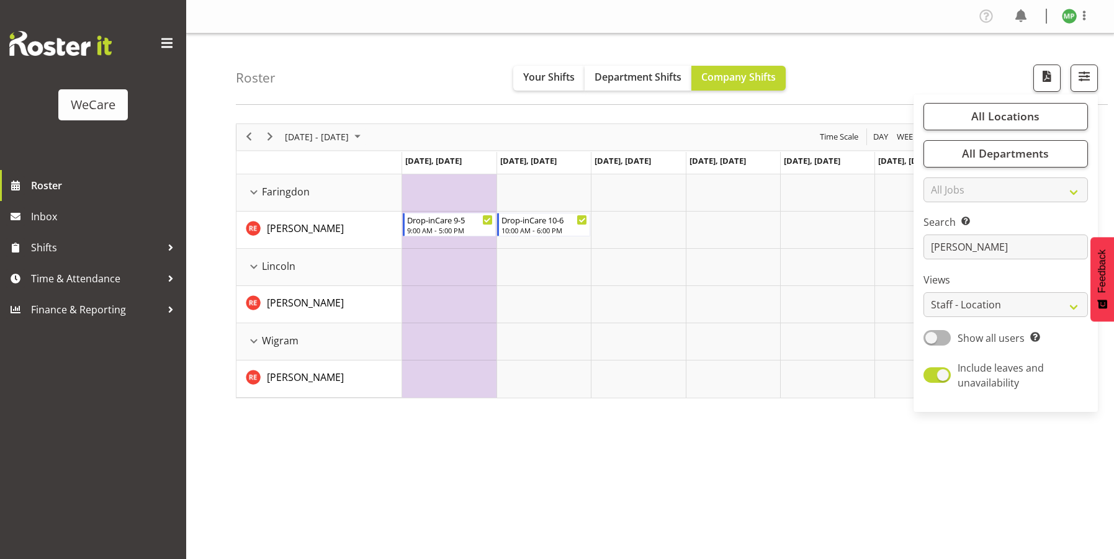
click at [425, 40] on div "Roster Your Shifts Department Shifts Company Shifts All Locations Clear Busines…" at bounding box center [672, 69] width 872 height 71
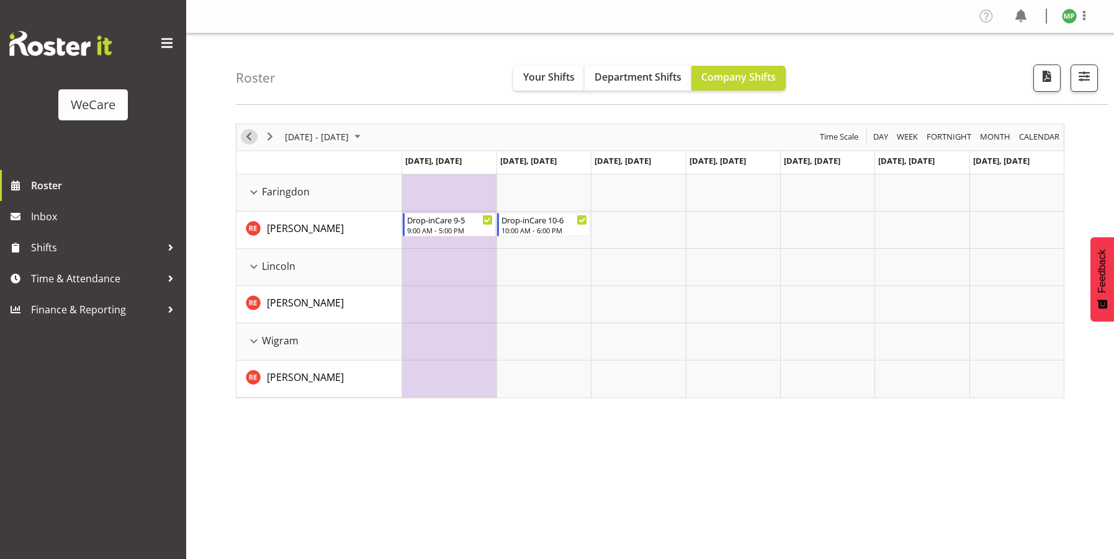
click at [244, 135] on span "Previous" at bounding box center [248, 137] width 15 height 16
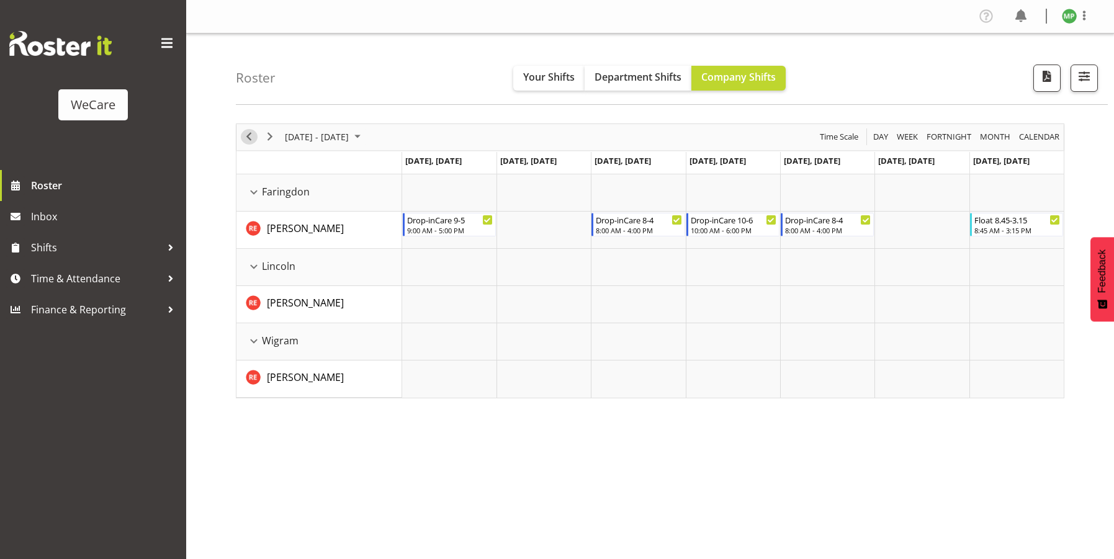
click at [249, 135] on span "Previous" at bounding box center [248, 137] width 15 height 16
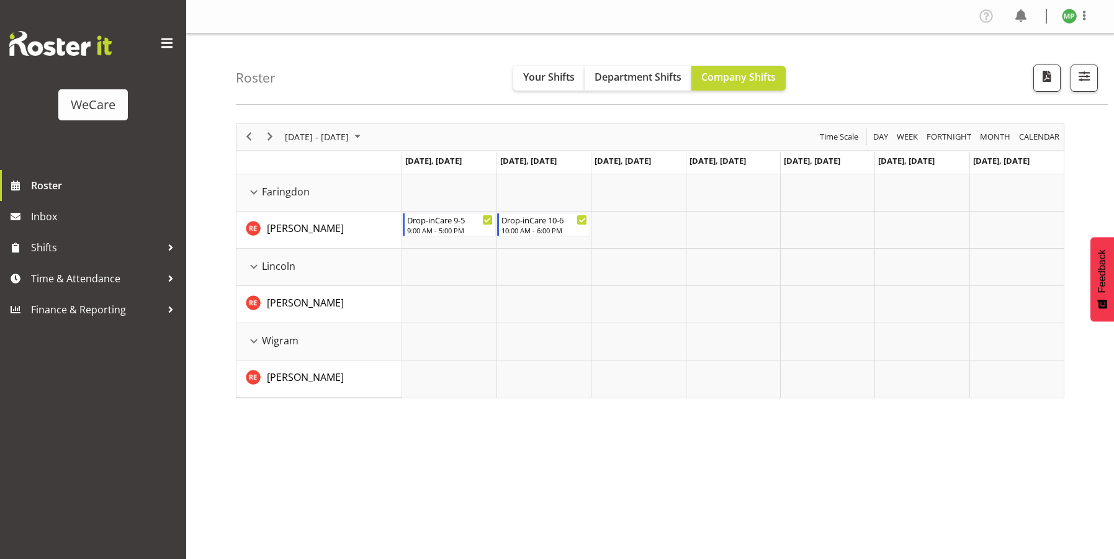
click at [274, 138] on span "Next" at bounding box center [270, 137] width 15 height 16
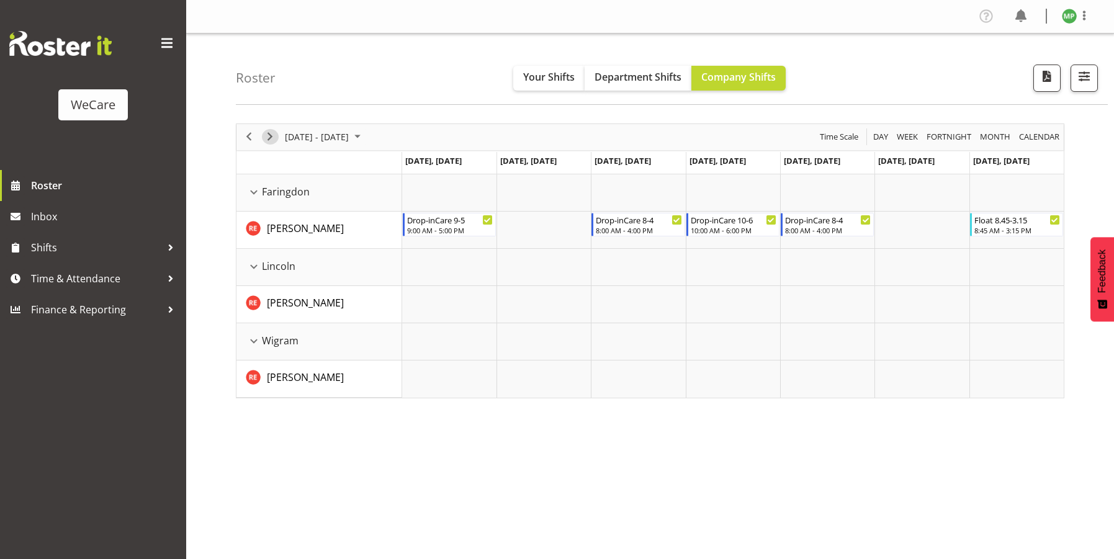
click at [274, 138] on span "Next" at bounding box center [270, 137] width 15 height 16
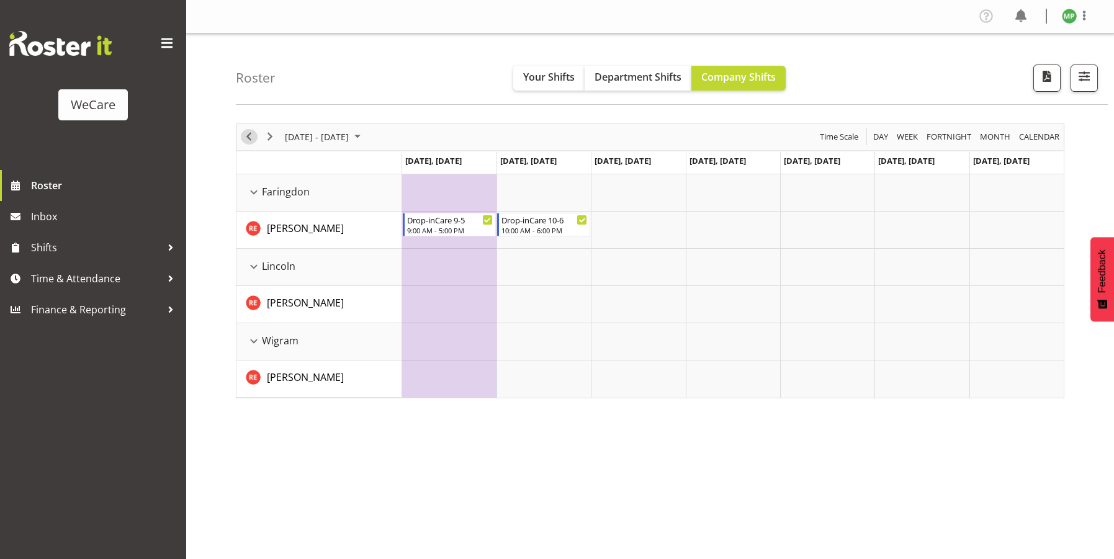
click at [243, 143] on div "previous period" at bounding box center [248, 137] width 21 height 26
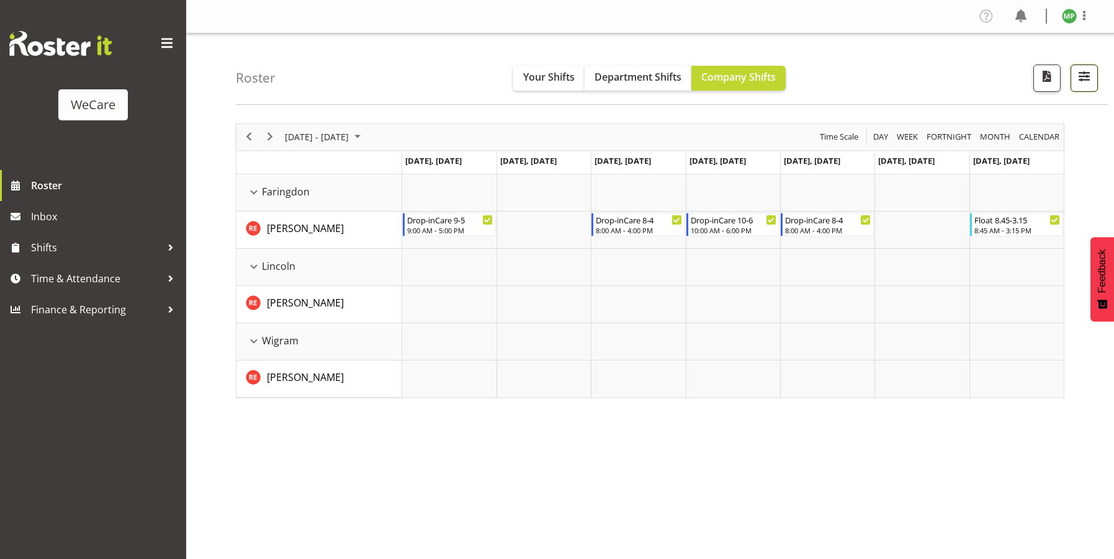
click at [1081, 88] on button "button" at bounding box center [1084, 78] width 27 height 27
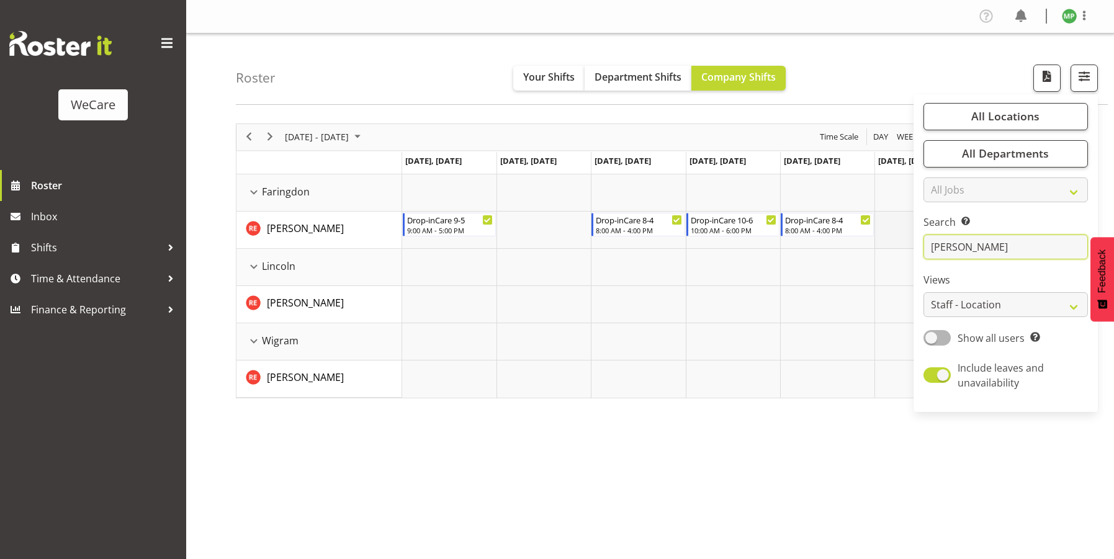
drag, startPoint x: 967, startPoint y: 252, endPoint x: 883, endPoint y: 225, distance: 88.1
click at [889, 232] on div "Roster Your Shifts Department Shifts Company Shifts All Locations Clear Busines…" at bounding box center [650, 322] width 928 height 577
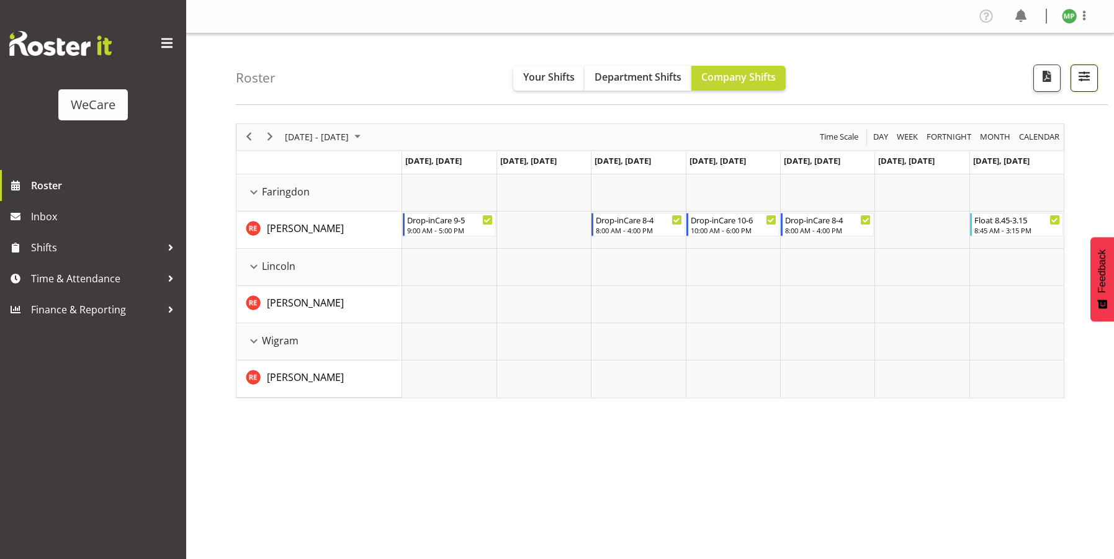
click at [1088, 73] on span "button" at bounding box center [1084, 76] width 16 height 16
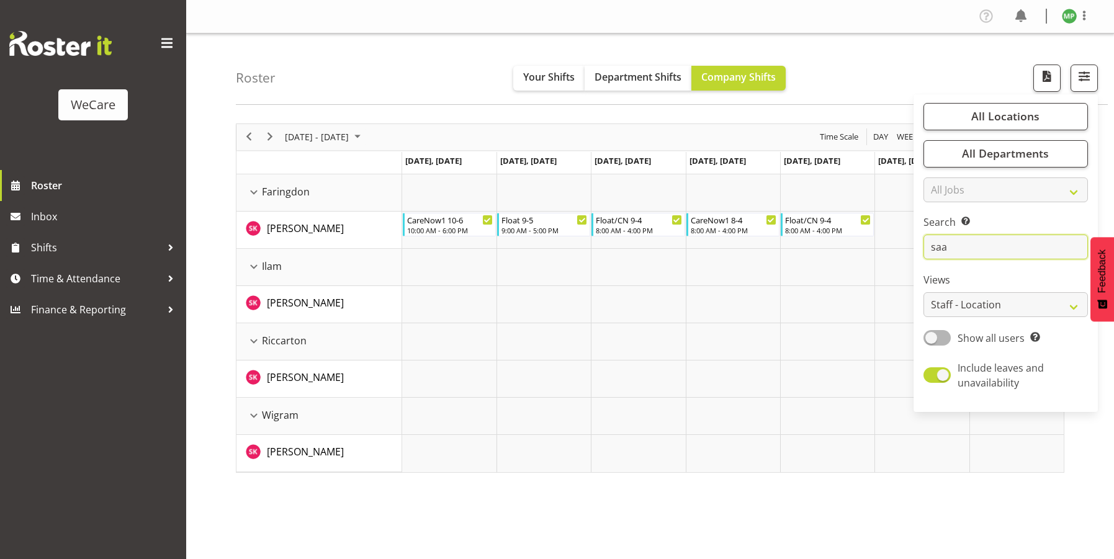
type input "saa"
click at [470, 75] on div "Roster Your Shifts Department Shifts Company Shifts All Locations Clear Busines…" at bounding box center [672, 69] width 872 height 71
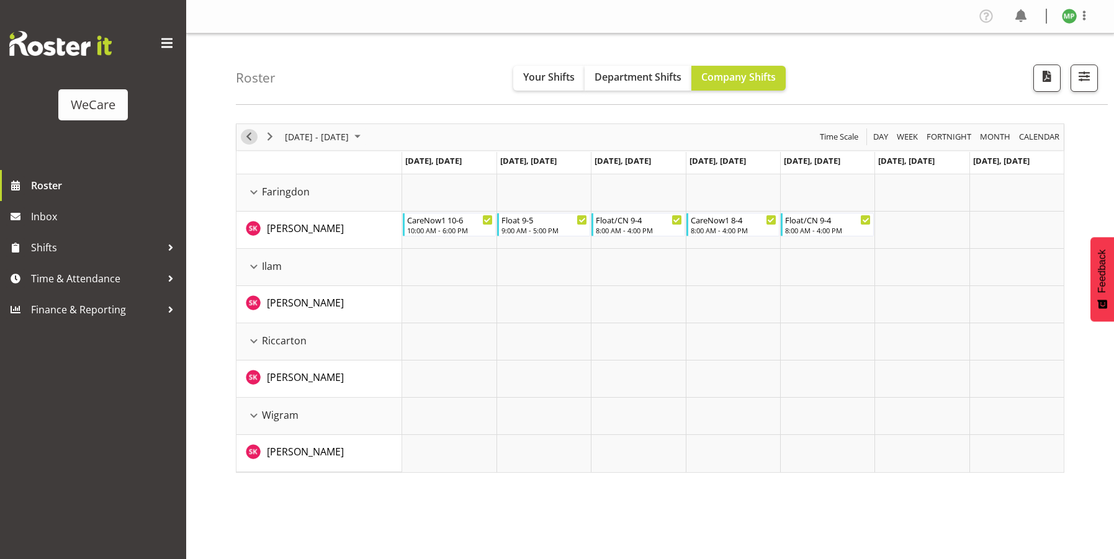
click at [248, 135] on span "Previous" at bounding box center [248, 137] width 15 height 16
click at [273, 138] on span "Next" at bounding box center [270, 137] width 15 height 16
click at [273, 139] on span "Next" at bounding box center [270, 137] width 15 height 16
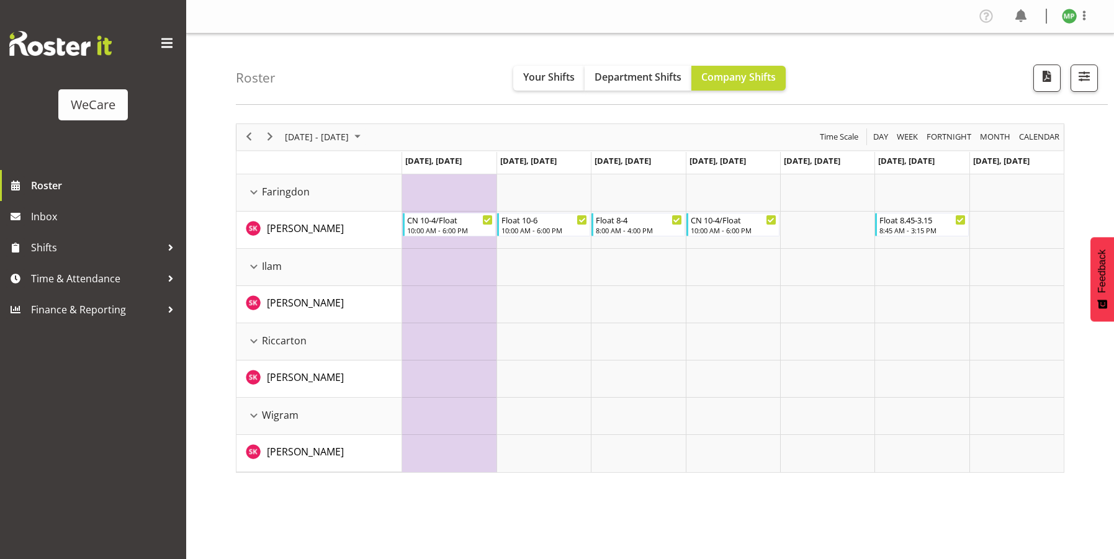
click at [954, 77] on div "Roster Your Shifts Department Shifts Company Shifts All Locations Clear Busines…" at bounding box center [672, 69] width 872 height 71
